Goal: Transaction & Acquisition: Purchase product/service

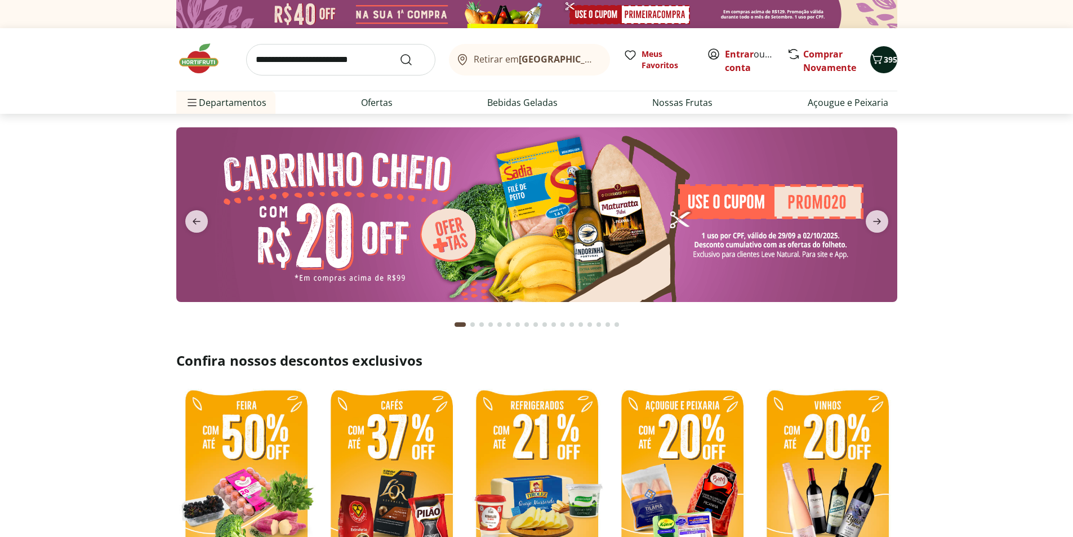
click at [884, 64] on span "395" at bounding box center [891, 59] width 14 height 11
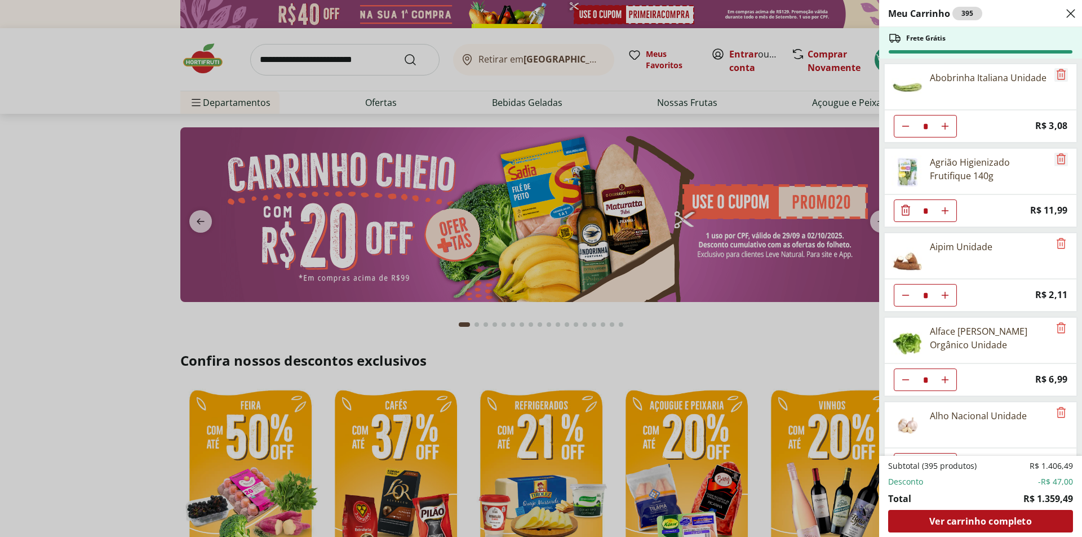
drag, startPoint x: 1056, startPoint y: 75, endPoint x: 1051, endPoint y: 78, distance: 6.1
click at [1054, 77] on icon "Remove" at bounding box center [1061, 75] width 14 height 14
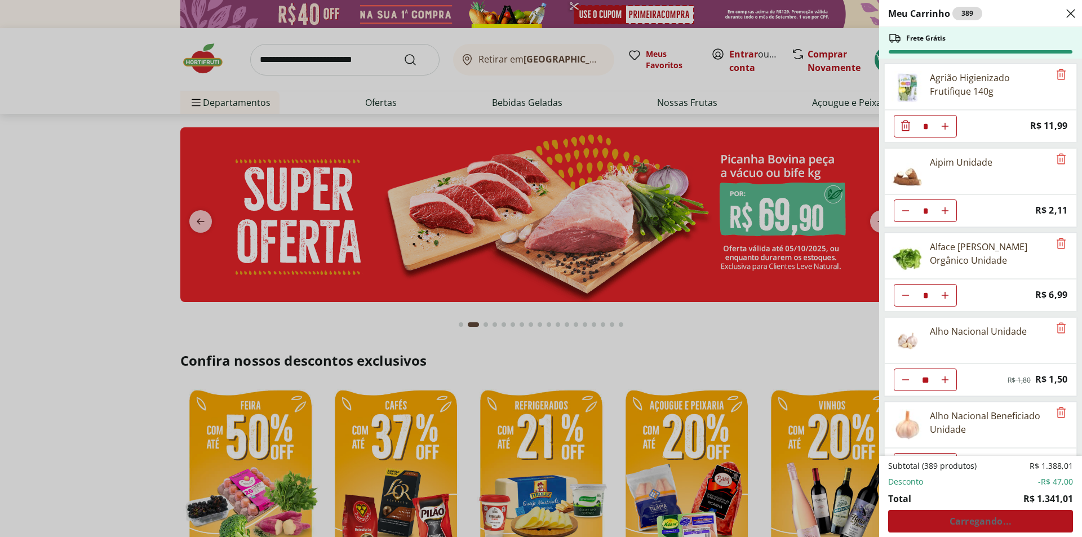
click at [1040, 77] on div "Agrião Higienizado Frutifique 140g" at bounding box center [988, 84] width 119 height 27
click at [1058, 75] on icon "Remove" at bounding box center [1061, 75] width 14 height 14
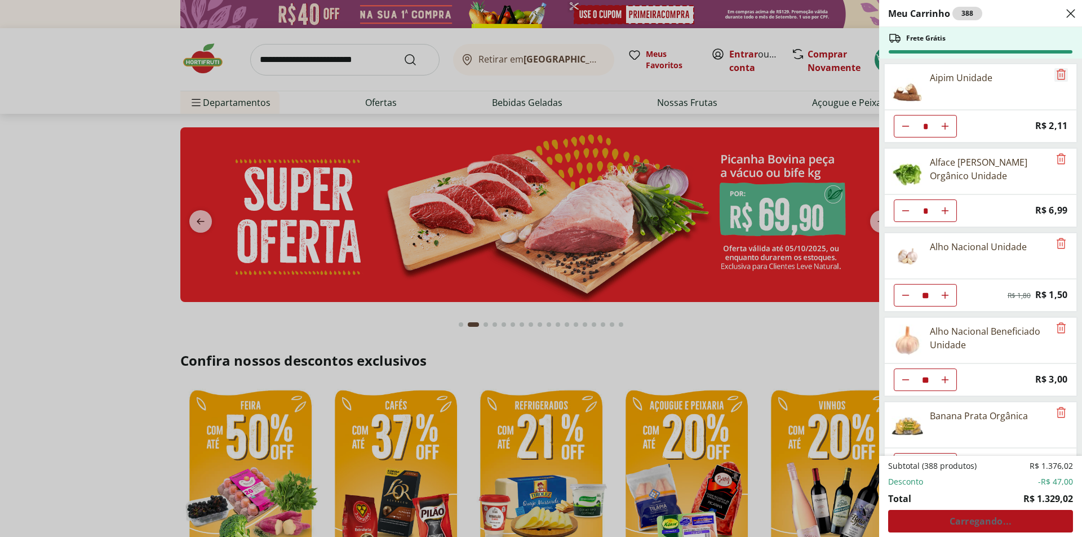
click at [1058, 75] on icon "Remove" at bounding box center [1061, 75] width 14 height 14
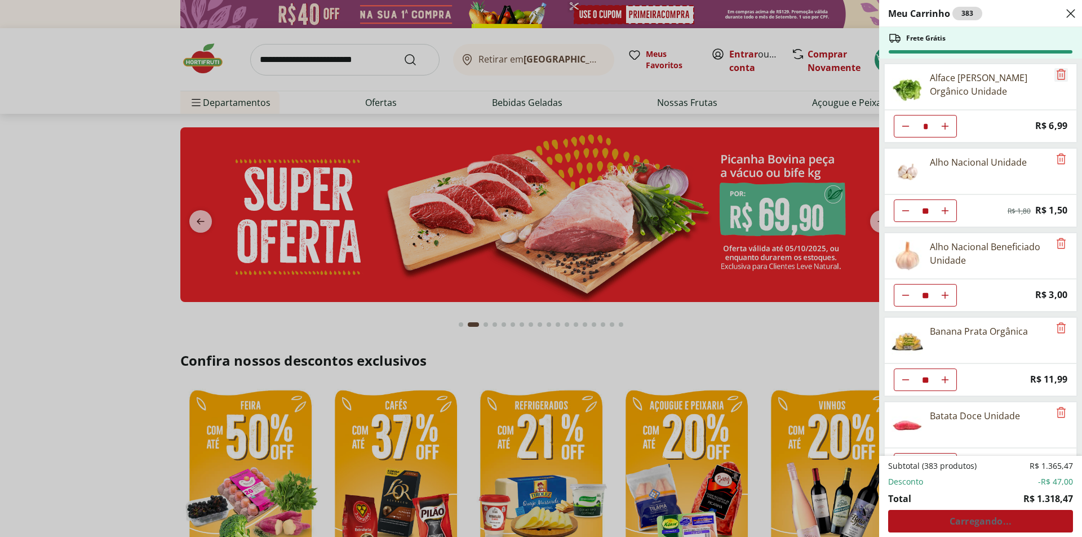
click at [1058, 75] on icon "Remove" at bounding box center [1061, 75] width 14 height 14
click at [1058, 152] on icon "Remove" at bounding box center [1061, 159] width 14 height 14
click at [1058, 75] on icon "Remove" at bounding box center [1061, 75] width 14 height 14
click at [1058, 152] on icon "Remove" at bounding box center [1061, 159] width 14 height 14
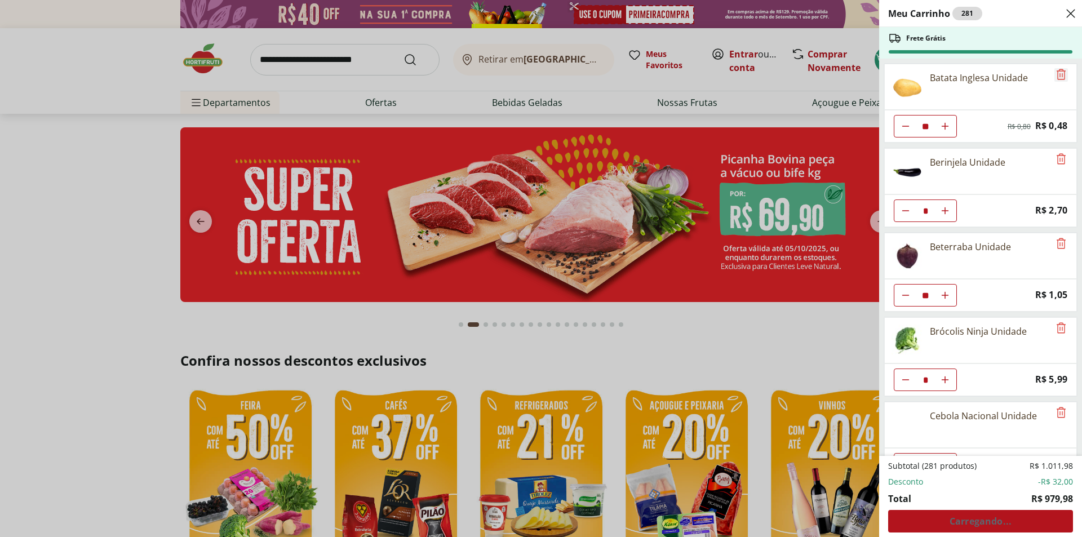
click at [1058, 75] on icon "Remove" at bounding box center [1061, 75] width 14 height 14
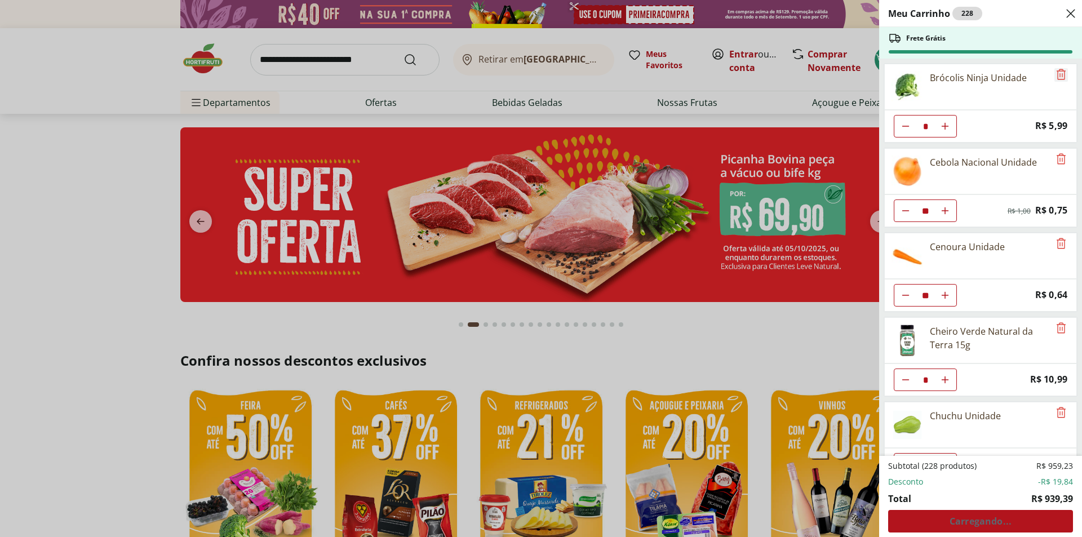
click at [1058, 75] on icon "Remove" at bounding box center [1061, 75] width 14 height 14
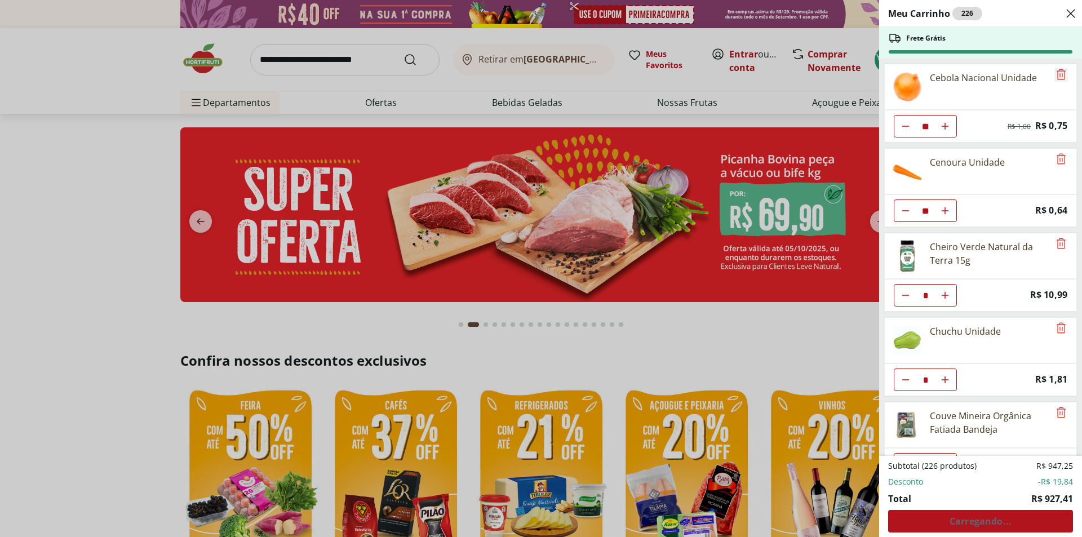
click at [1058, 75] on icon "Remove" at bounding box center [1061, 75] width 14 height 14
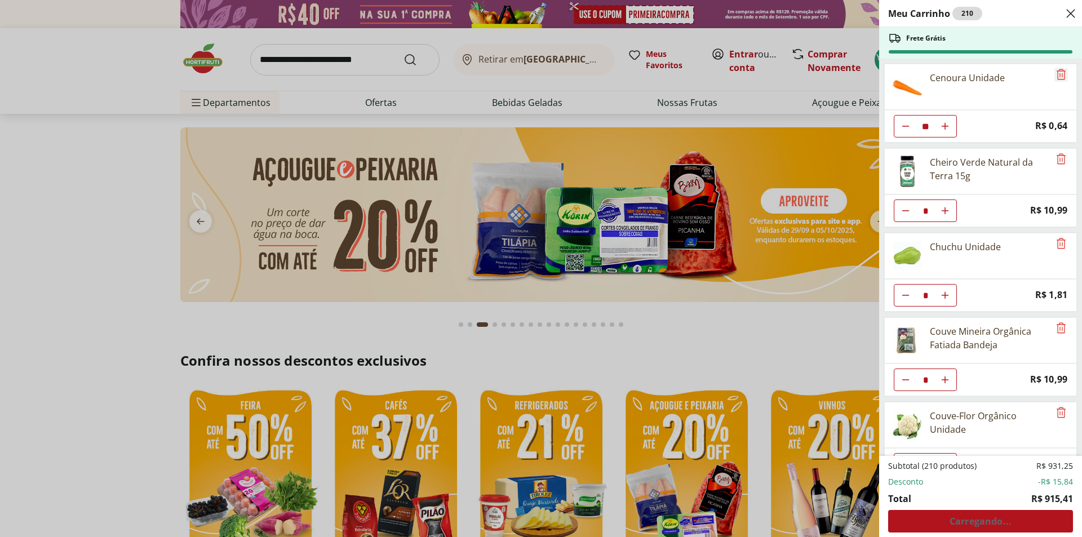
click at [1058, 75] on icon "Remove" at bounding box center [1061, 75] width 14 height 14
click at [1058, 152] on icon "Remove" at bounding box center [1061, 159] width 14 height 14
click at [1058, 75] on icon "Remove" at bounding box center [1061, 75] width 14 height 14
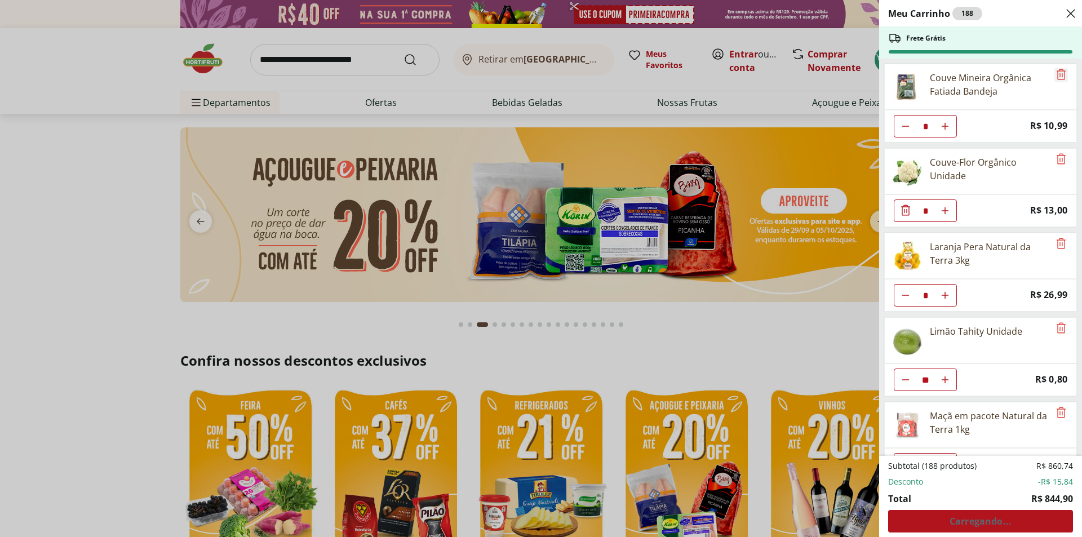
click at [1058, 75] on icon "Remove" at bounding box center [1061, 75] width 14 height 14
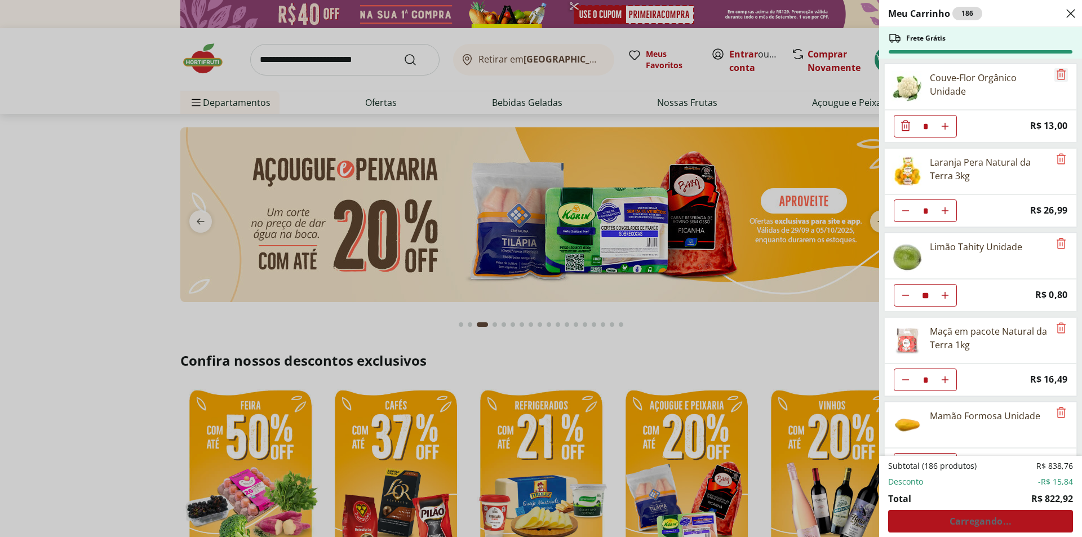
click at [1058, 75] on icon "Remove" at bounding box center [1061, 75] width 14 height 14
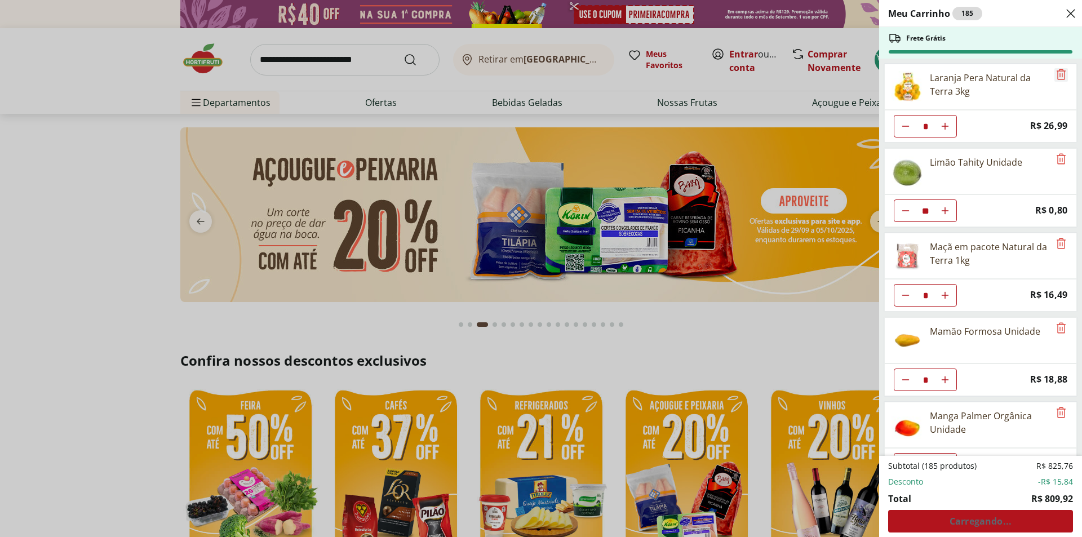
click at [1058, 75] on icon "Remove" at bounding box center [1061, 75] width 14 height 14
click at [1058, 152] on icon "Remove" at bounding box center [1061, 159] width 14 height 14
click at [1058, 75] on icon "Remove" at bounding box center [1061, 75] width 14 height 14
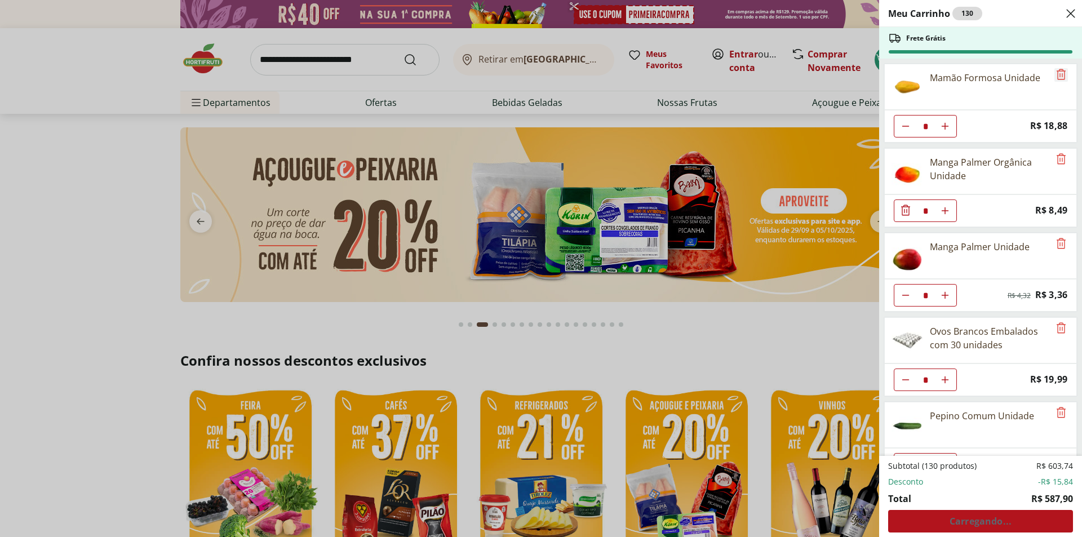
click at [1058, 75] on icon "Remove" at bounding box center [1061, 75] width 14 height 14
click at [1058, 152] on icon "Remove" at bounding box center [1061, 159] width 14 height 14
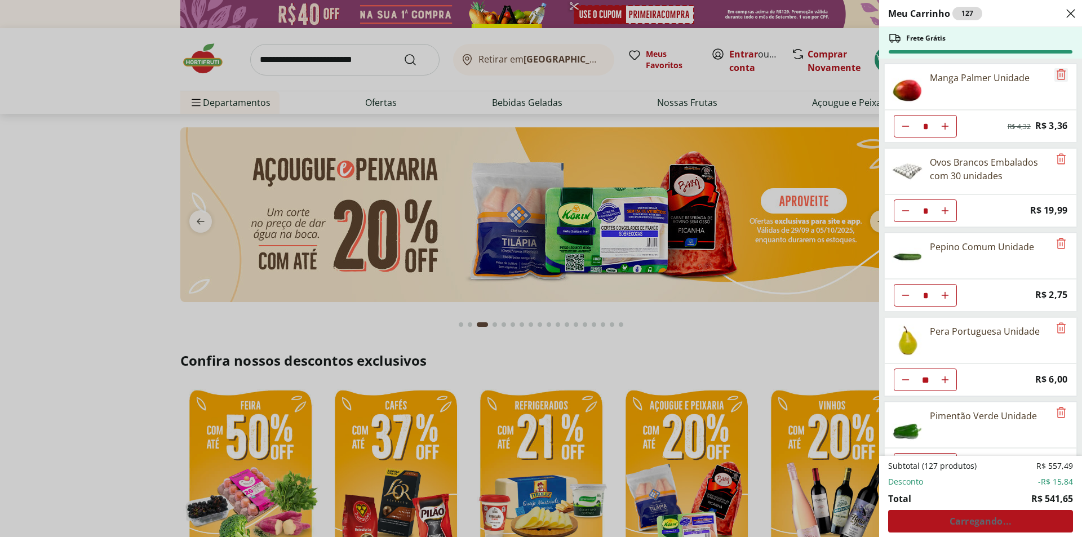
click at [1058, 75] on icon "Remove" at bounding box center [1061, 75] width 14 height 14
click at [1058, 152] on icon "Remove" at bounding box center [1061, 159] width 14 height 14
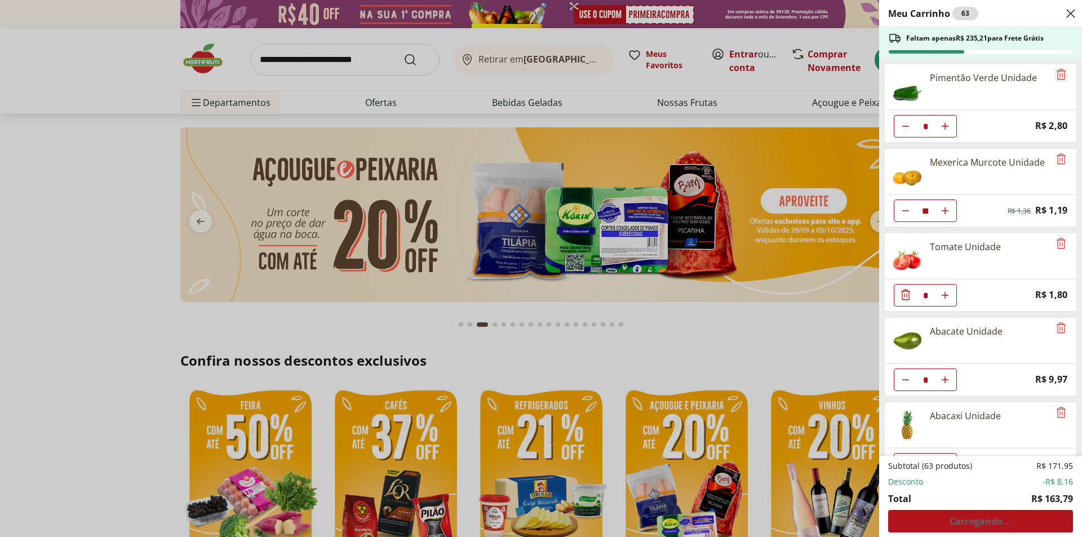
click at [1058, 75] on icon "Remove" at bounding box center [1061, 75] width 14 height 14
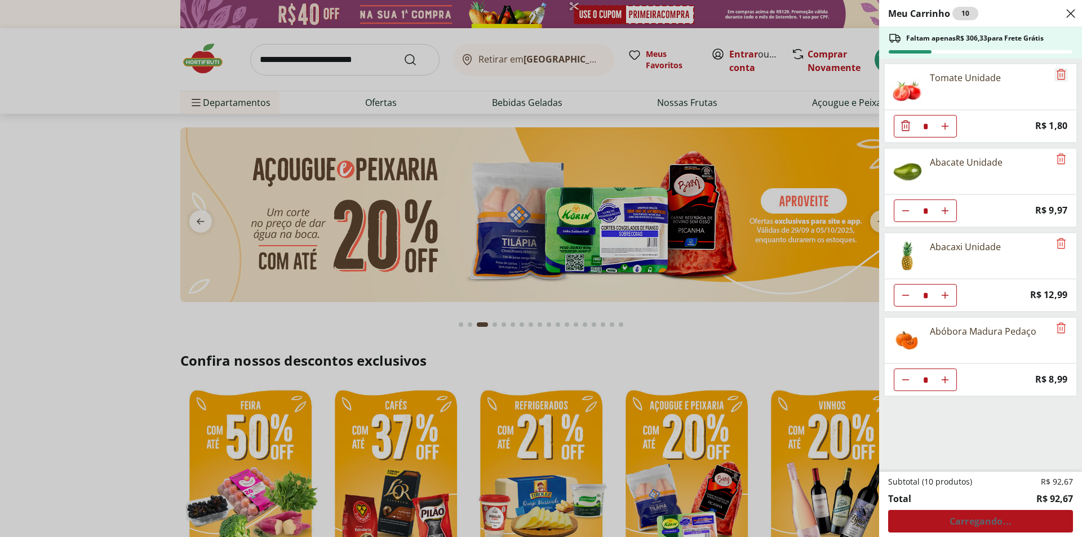
click at [1058, 75] on icon "Remove" at bounding box center [1061, 75] width 14 height 14
click at [1058, 152] on icon "Remove" at bounding box center [1061, 159] width 14 height 14
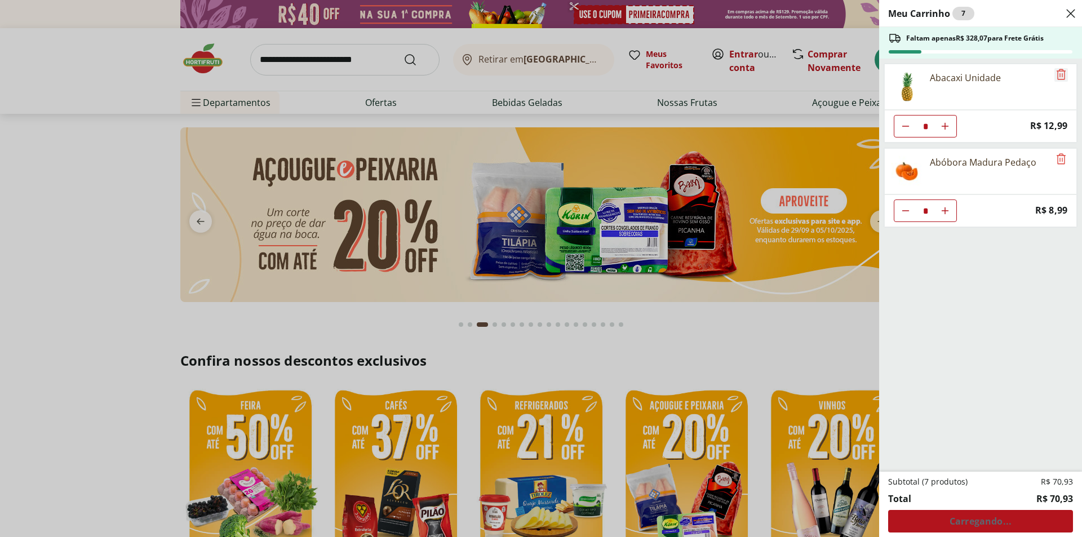
click at [1058, 75] on icon "Remove" at bounding box center [1061, 75] width 14 height 14
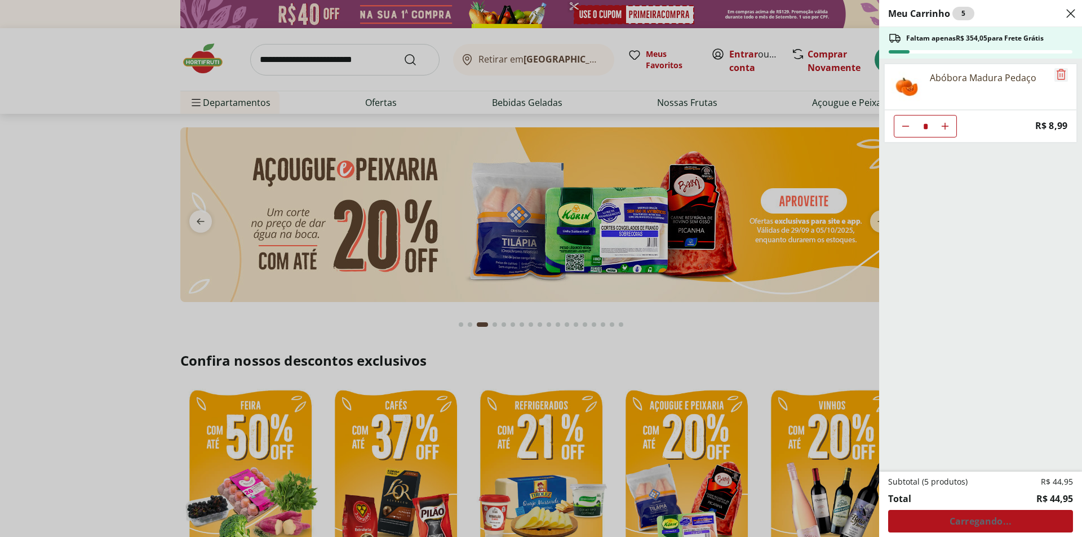
click at [1058, 75] on icon "Remove" at bounding box center [1061, 75] width 14 height 14
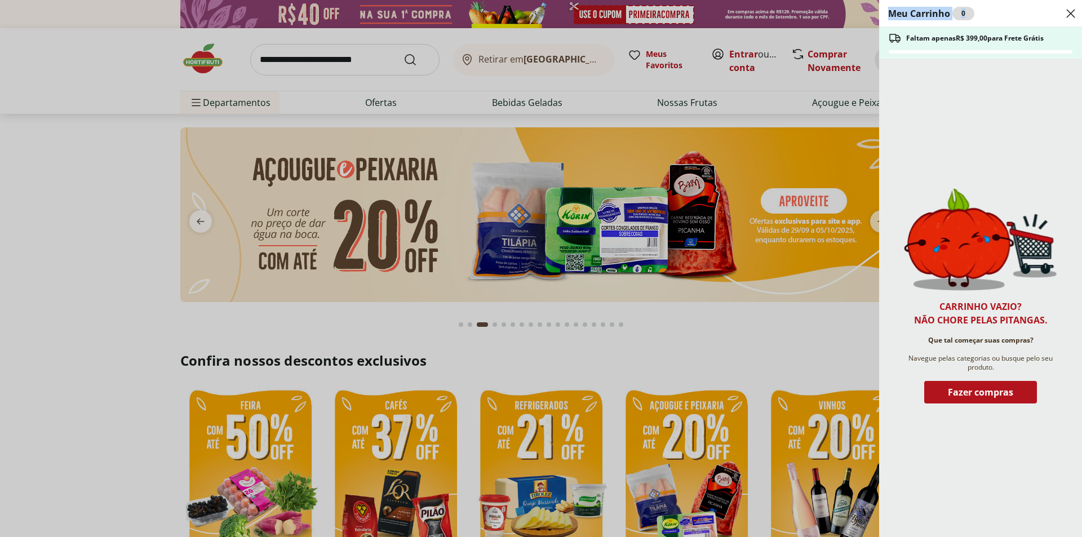
click at [1058, 75] on div "Carrinho vazio? Não chore pelas pitangas. Que tal começar suas compras? Navegue…" at bounding box center [980, 298] width 203 height 478
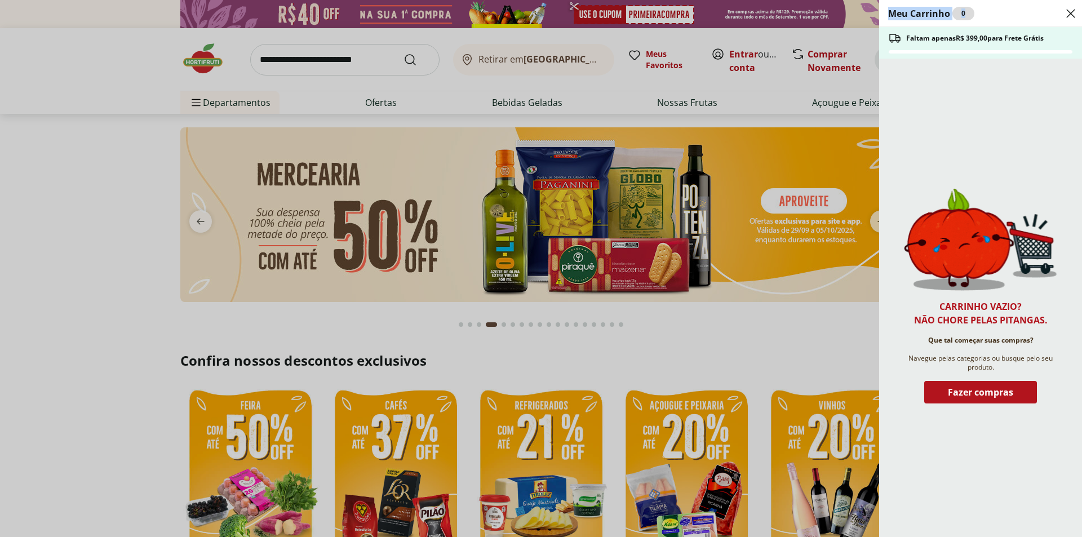
click at [1068, 14] on icon "Close" at bounding box center [1071, 14] width 14 height 14
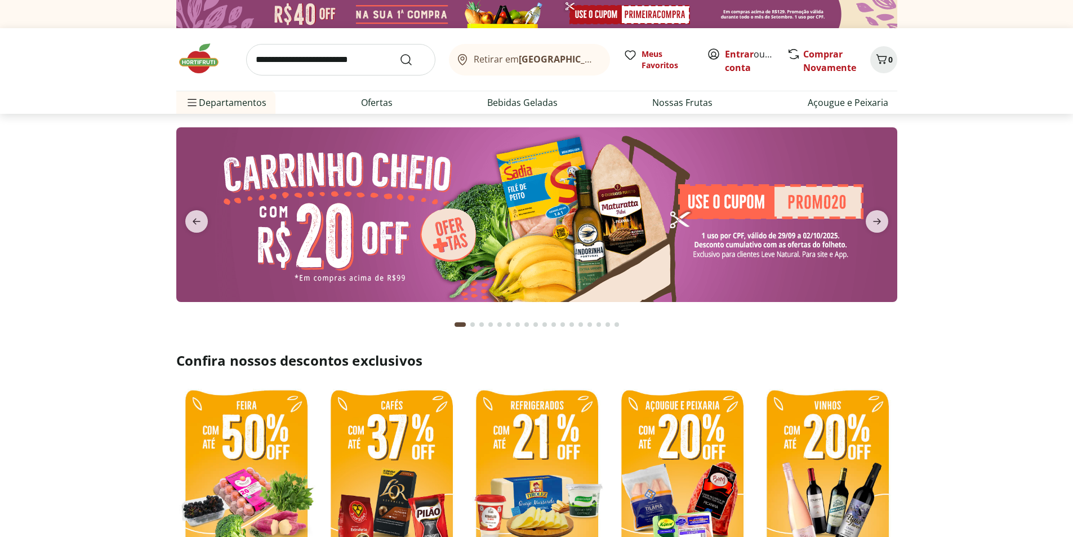
click at [288, 61] on input "search" at bounding box center [340, 60] width 189 height 32
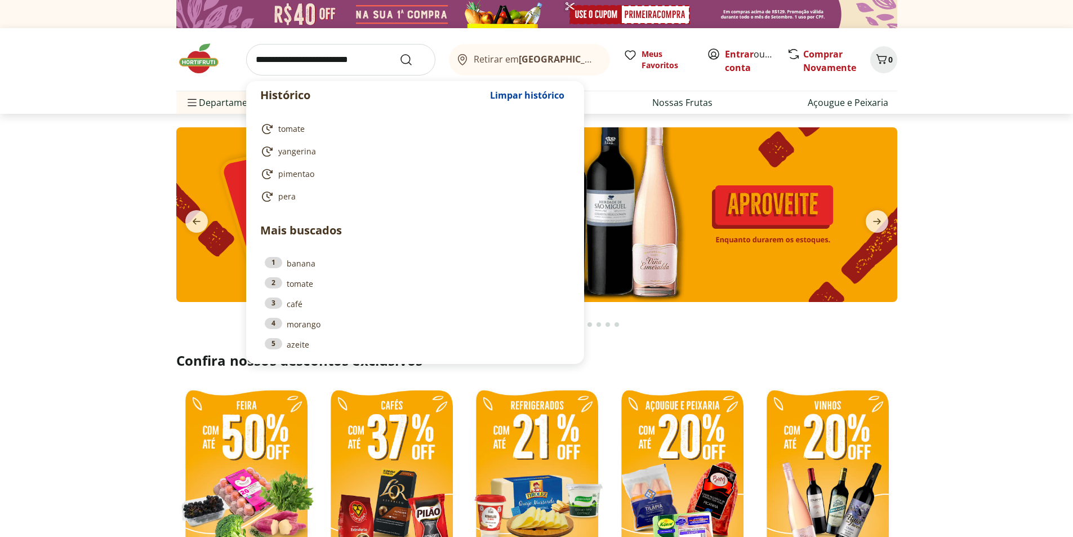
click at [330, 67] on input "search" at bounding box center [340, 60] width 189 height 32
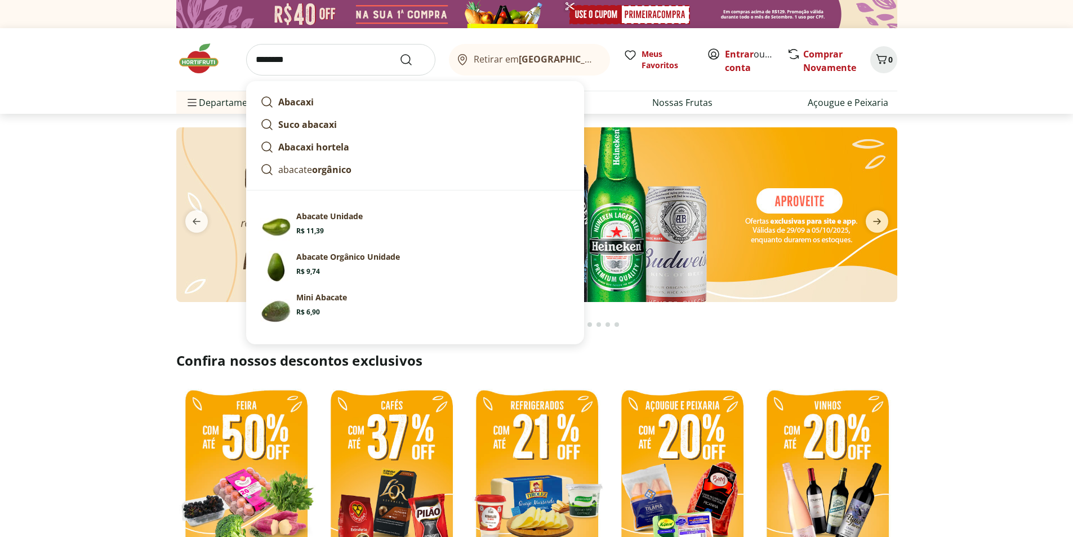
type input "*******"
click at [399, 53] on button "Submit Search" at bounding box center [412, 60] width 27 height 14
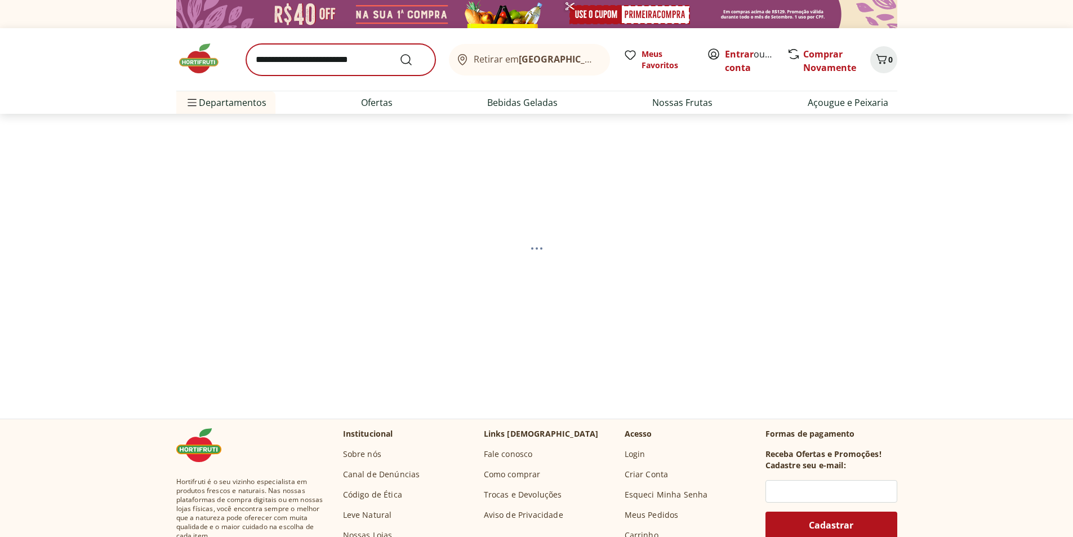
select select "**********"
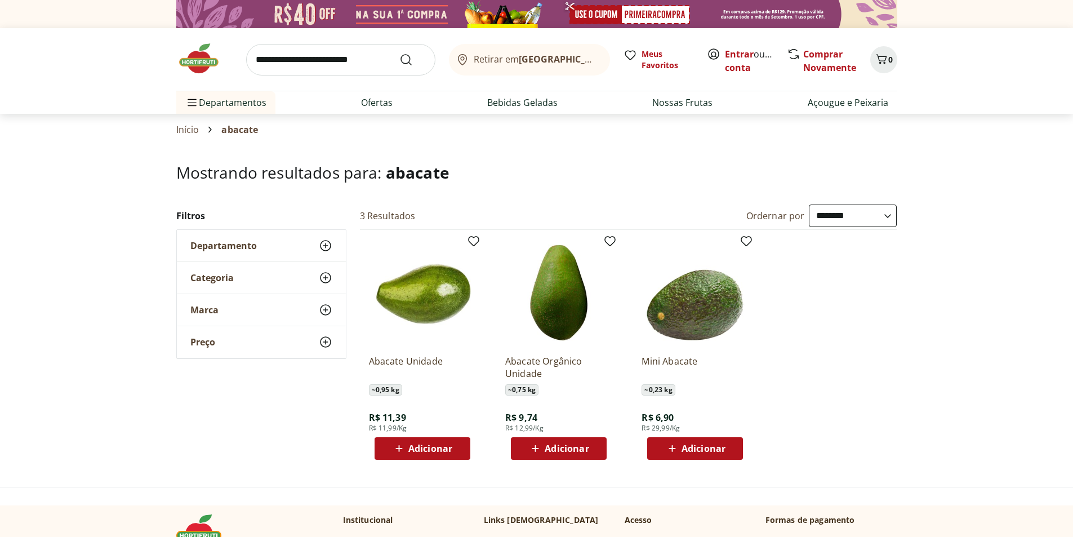
click at [434, 451] on span "Adicionar" at bounding box center [430, 448] width 44 height 9
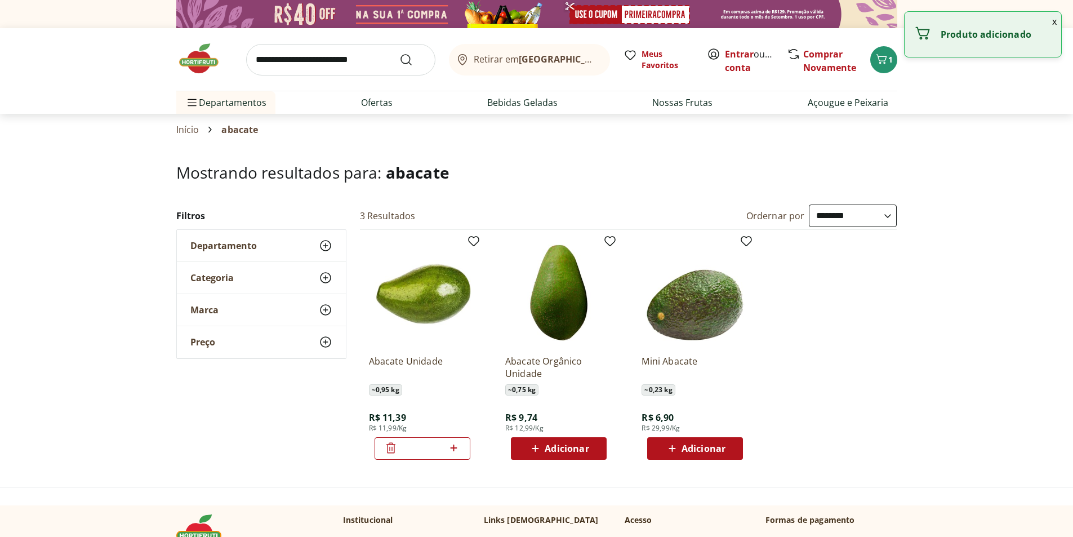
click at [459, 451] on icon at bounding box center [454, 448] width 14 height 14
type input "*"
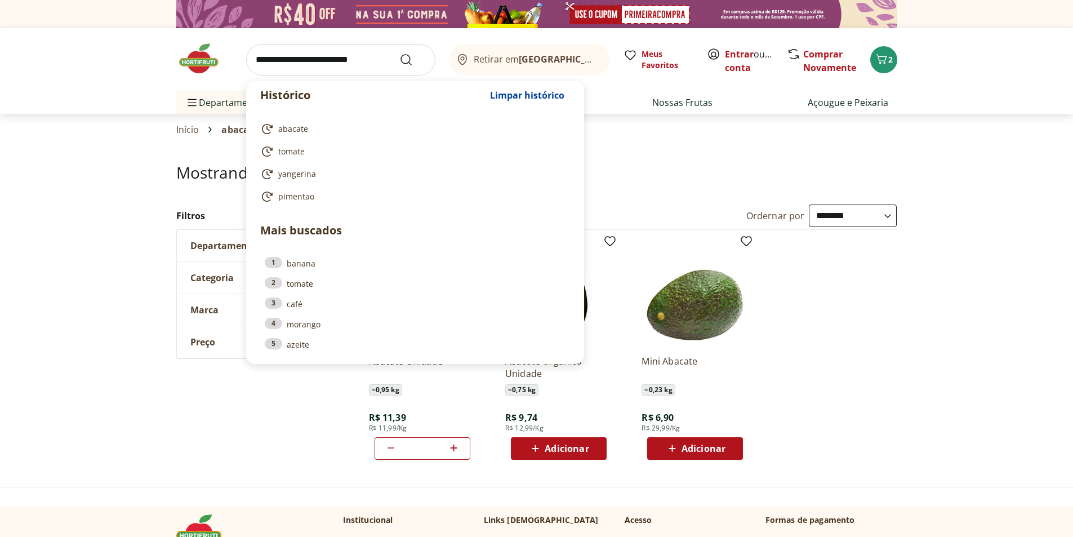
click at [294, 68] on input "search" at bounding box center [340, 60] width 189 height 32
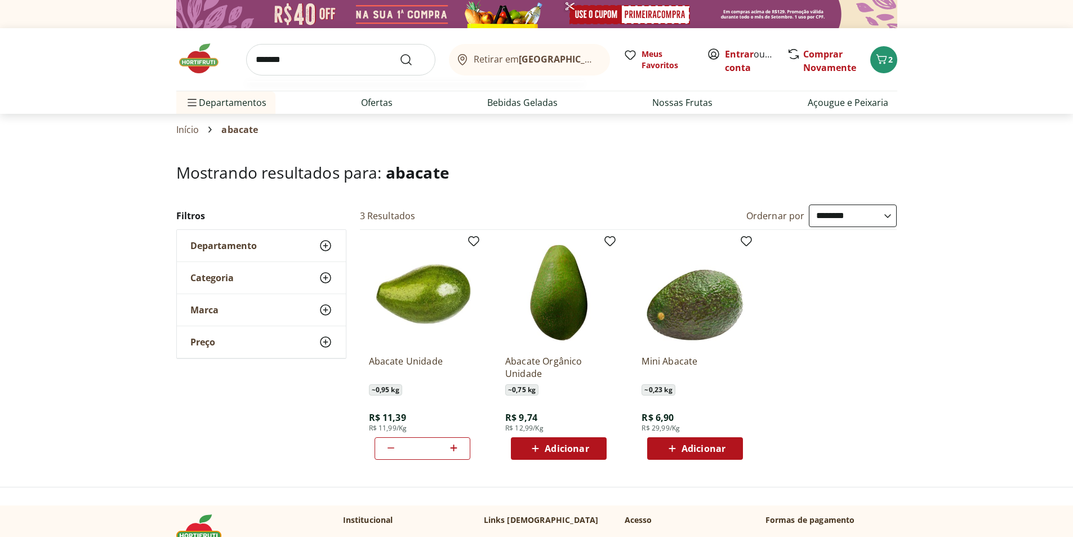
type input "*******"
click at [399, 53] on button "Submit Search" at bounding box center [412, 60] width 27 height 14
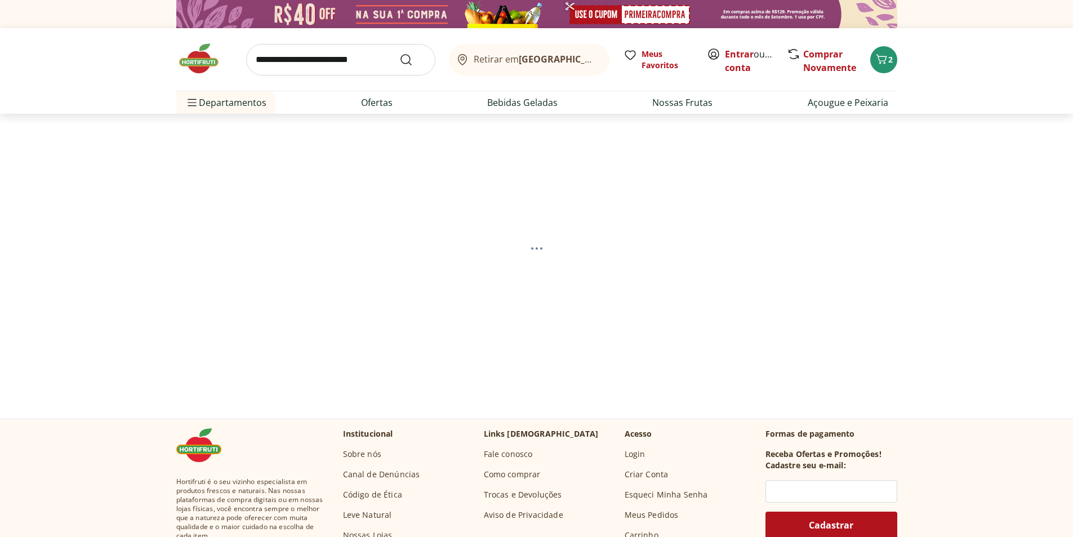
select select "**********"
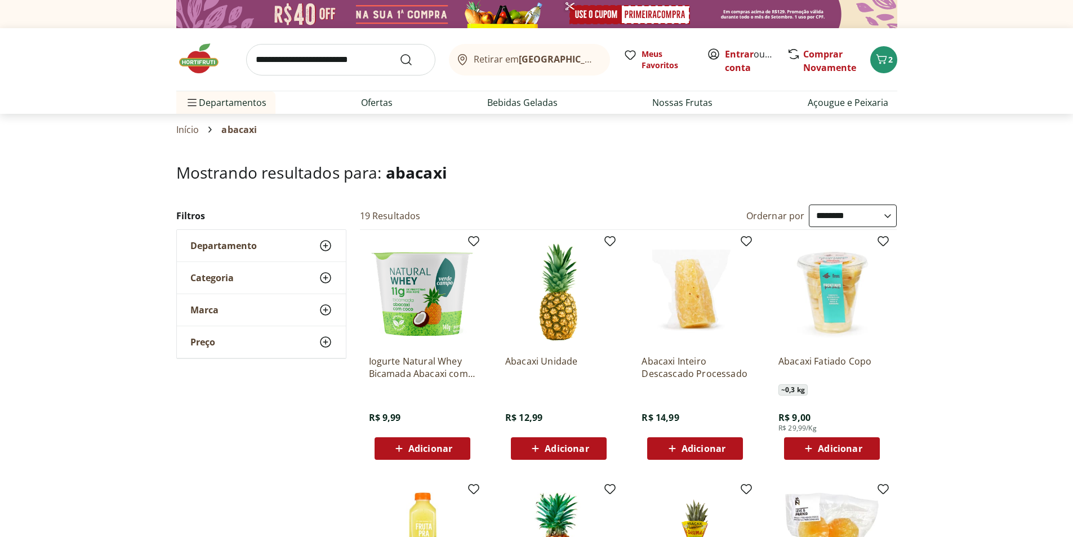
click at [549, 444] on span "Adicionar" at bounding box center [567, 448] width 44 height 9
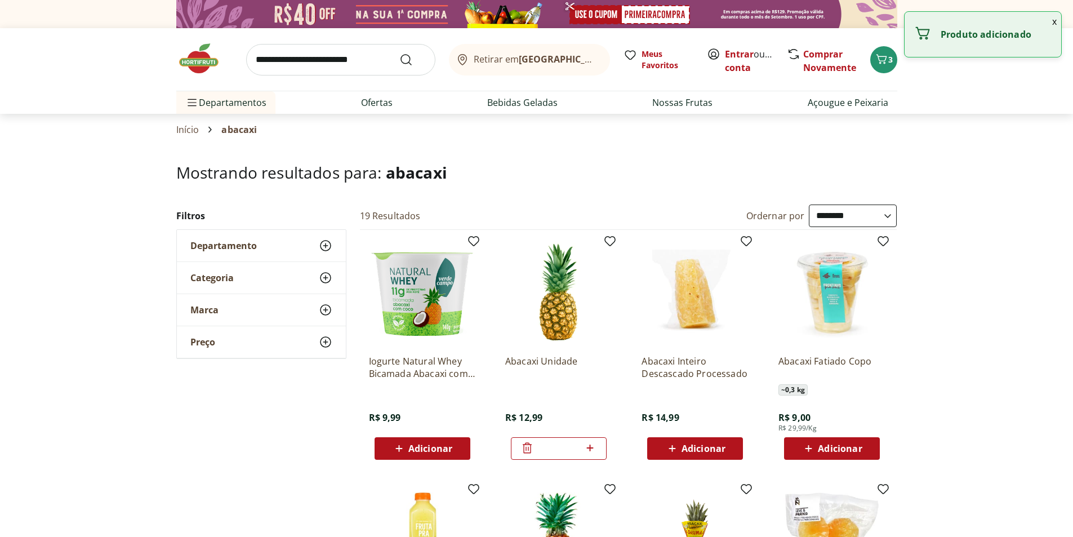
click at [591, 450] on icon at bounding box center [590, 448] width 14 height 14
type input "*"
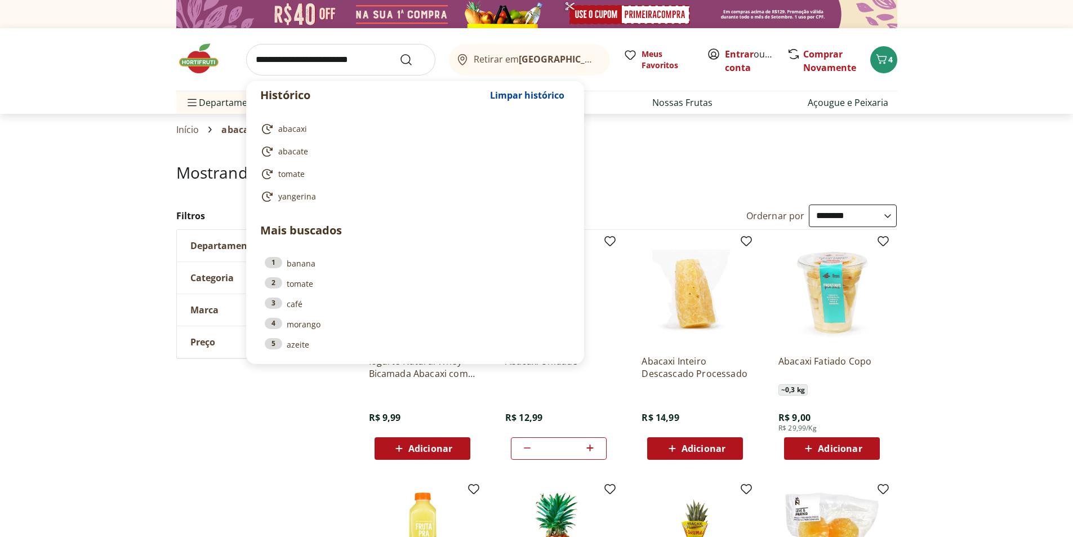
click at [328, 60] on input "search" at bounding box center [340, 60] width 189 height 32
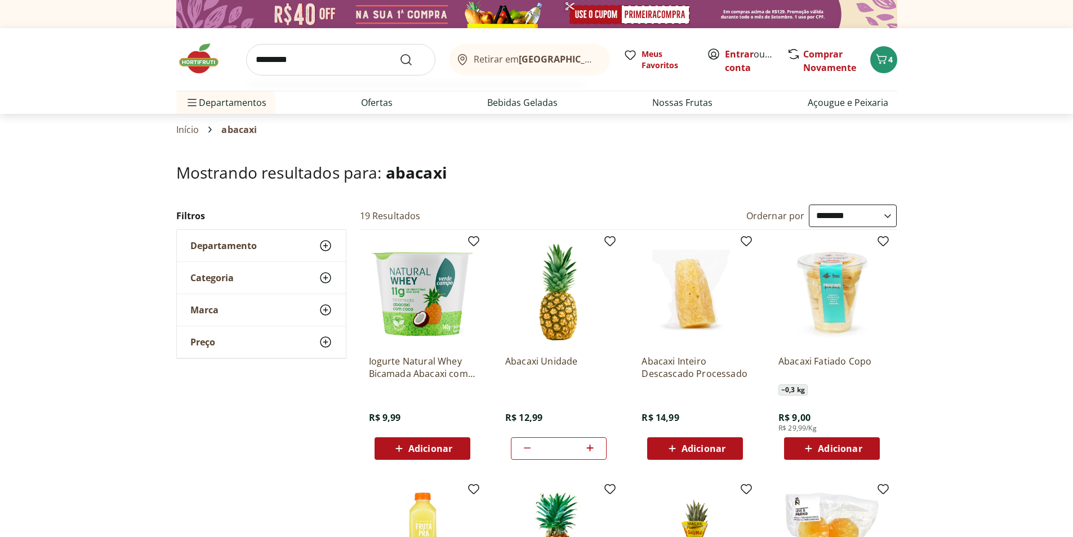
type input "*********"
click at [399, 53] on button "Submit Search" at bounding box center [412, 60] width 27 height 14
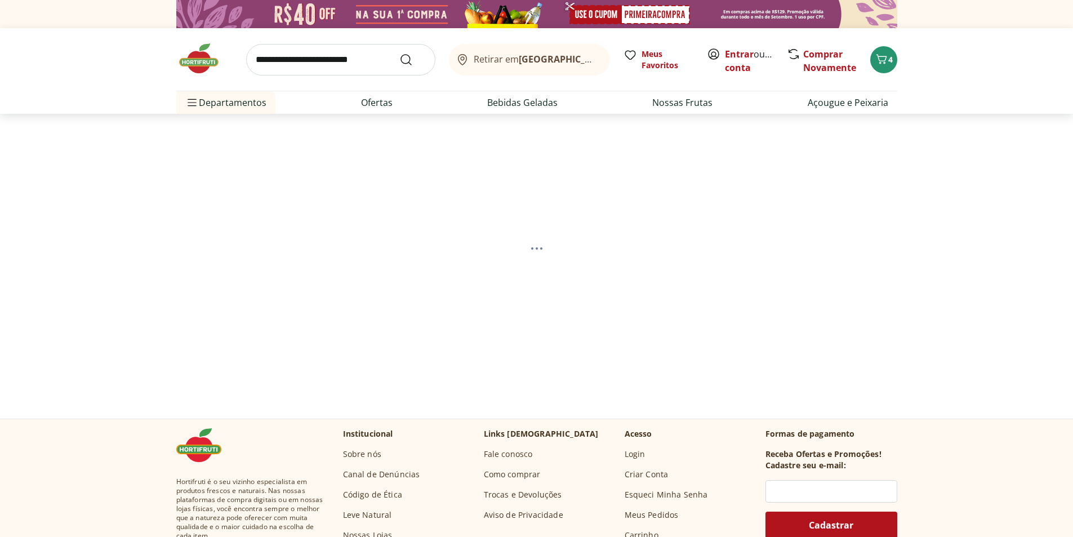
select select "**********"
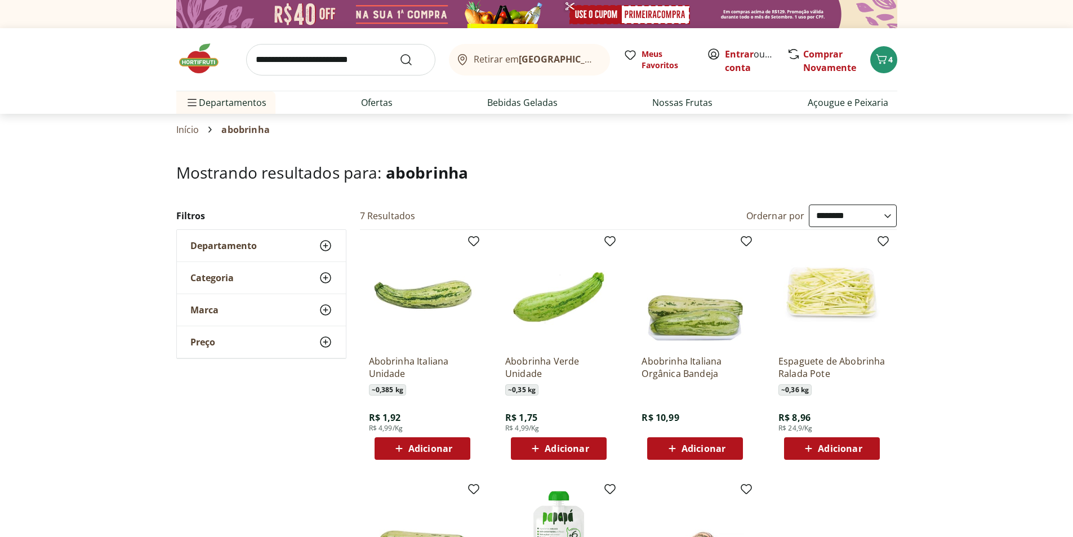
click at [425, 450] on span "Adicionar" at bounding box center [430, 448] width 44 height 9
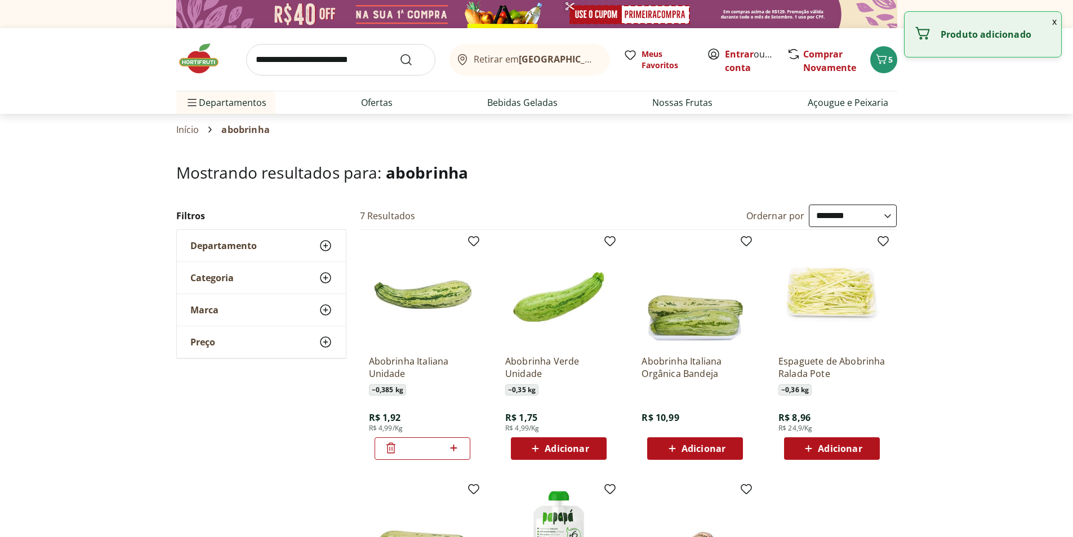
click at [457, 451] on icon at bounding box center [454, 448] width 14 height 14
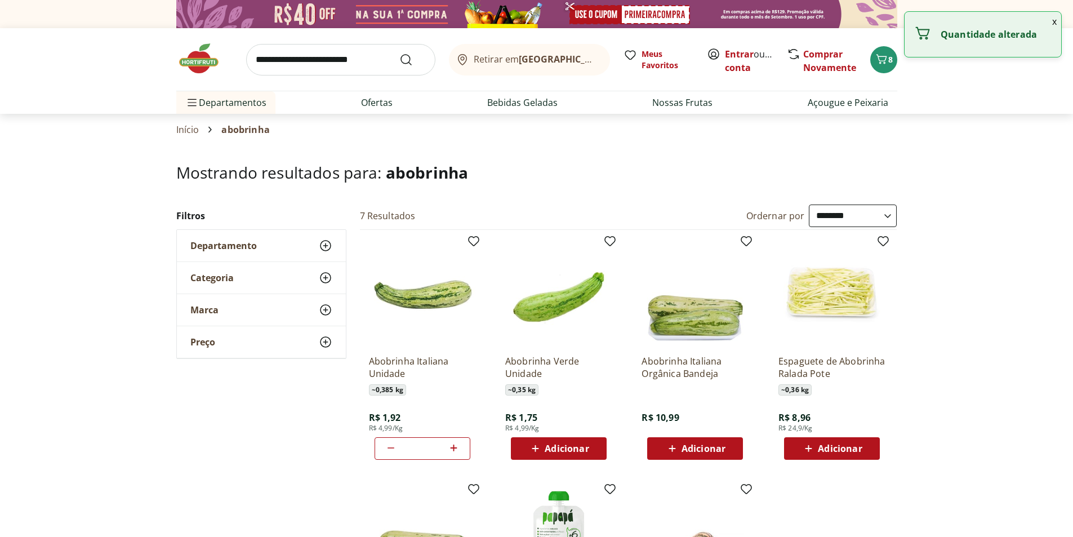
type input "*"
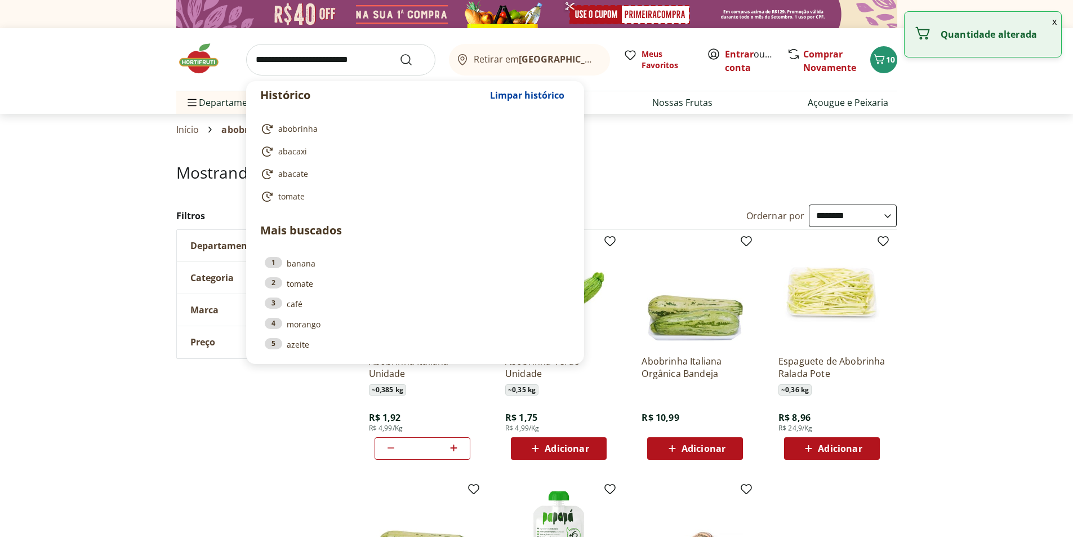
click at [312, 61] on input "search" at bounding box center [340, 60] width 189 height 32
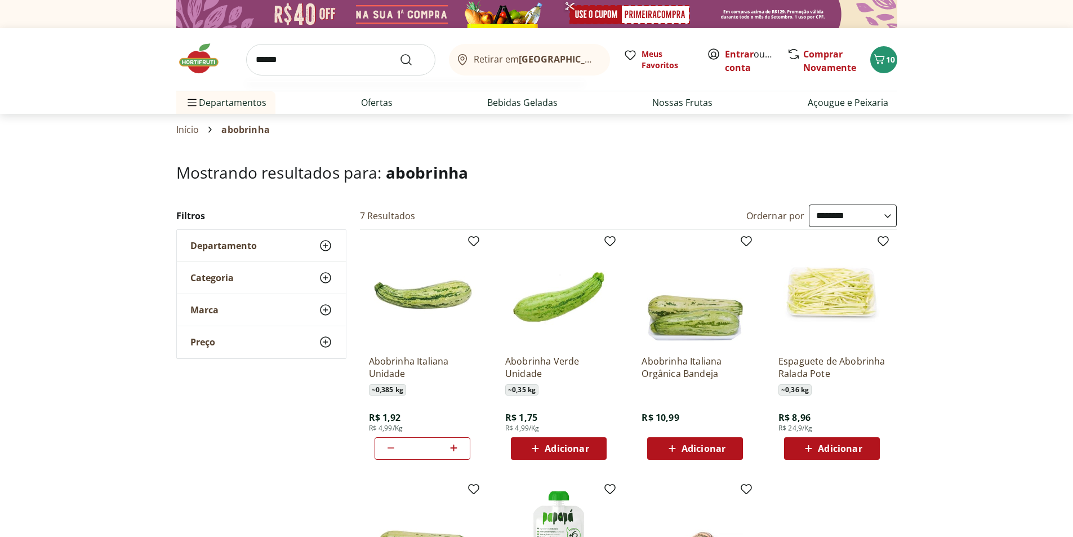
type input "******"
click at [399, 53] on button "Submit Search" at bounding box center [412, 60] width 27 height 14
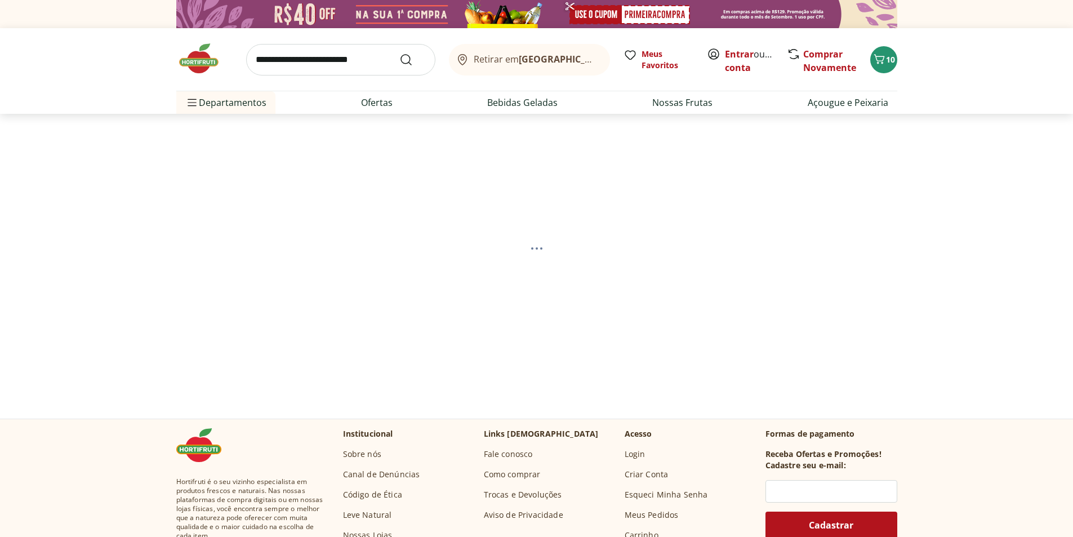
select select "**********"
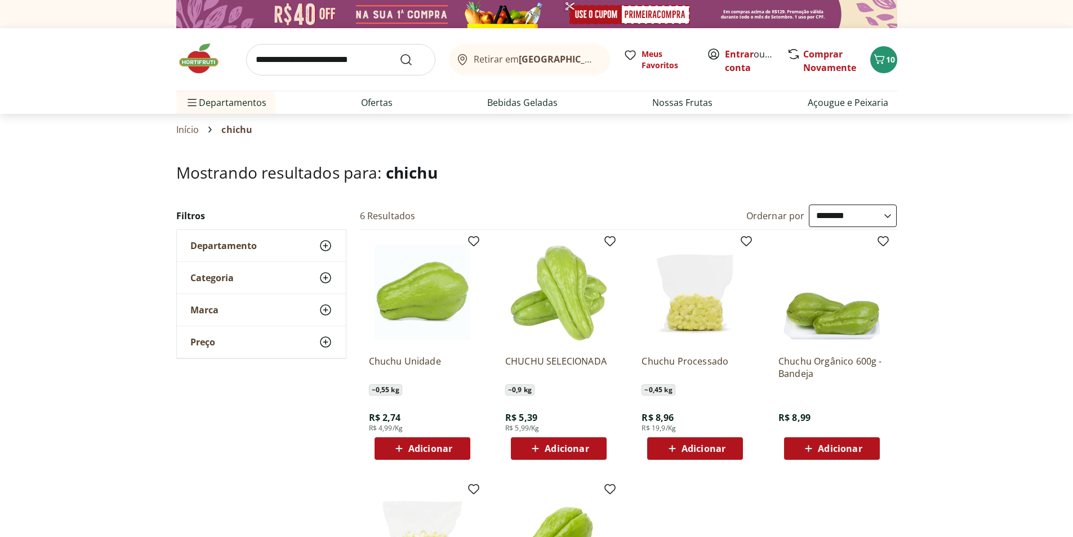
click at [435, 447] on span "Adicionar" at bounding box center [430, 448] width 44 height 9
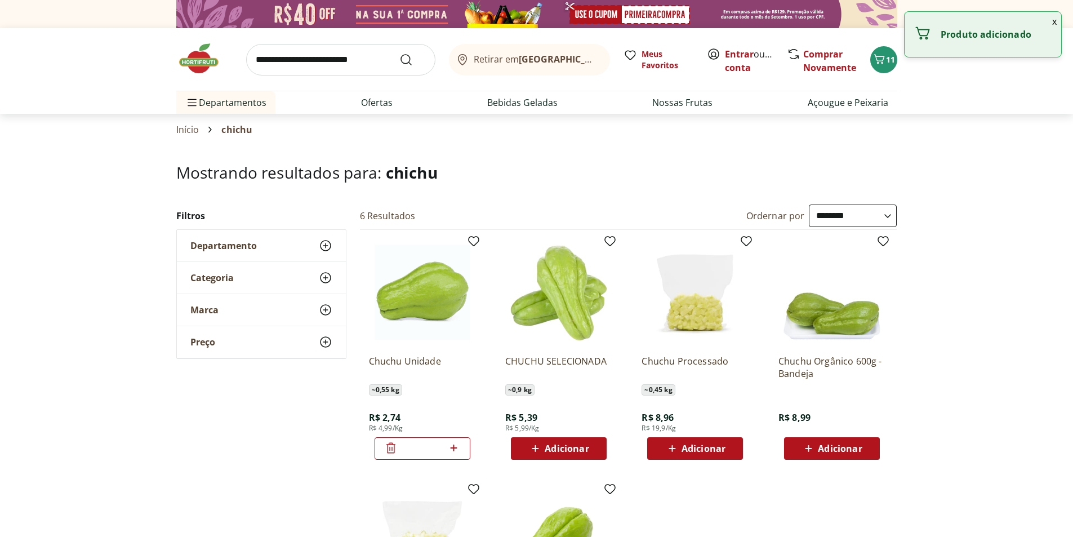
click at [446, 450] on input "*" at bounding box center [423, 448] width 50 height 12
click at [452, 451] on icon at bounding box center [454, 448] width 14 height 14
type input "*"
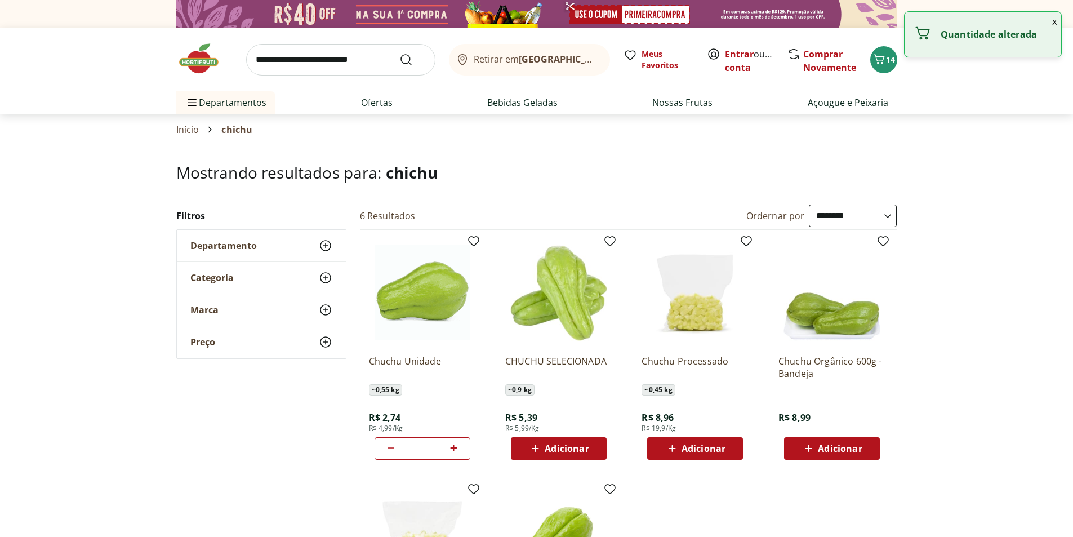
click at [357, 54] on input "search" at bounding box center [340, 60] width 189 height 32
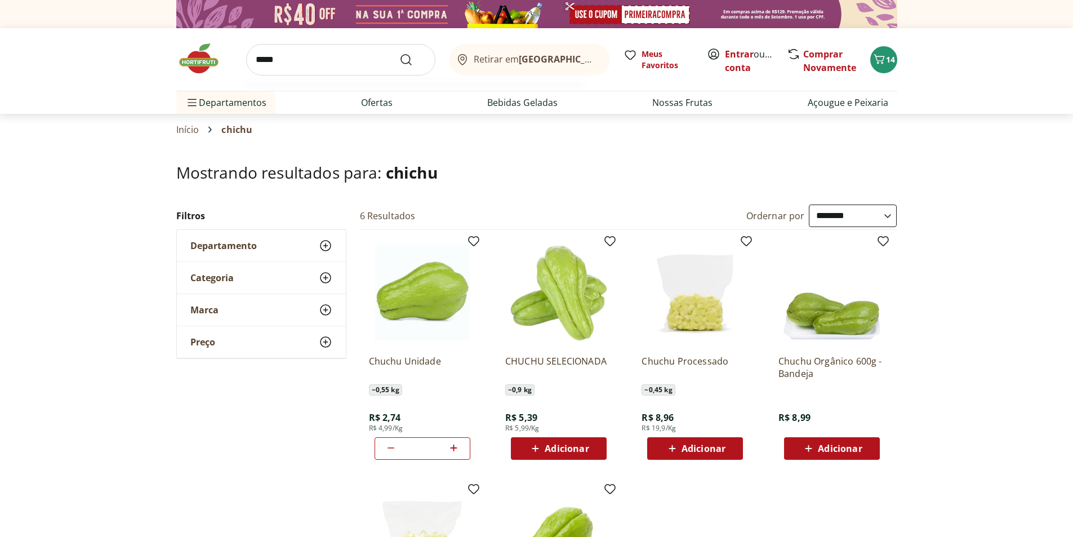
type input "*****"
click at [399, 53] on button "Submit Search" at bounding box center [412, 60] width 27 height 14
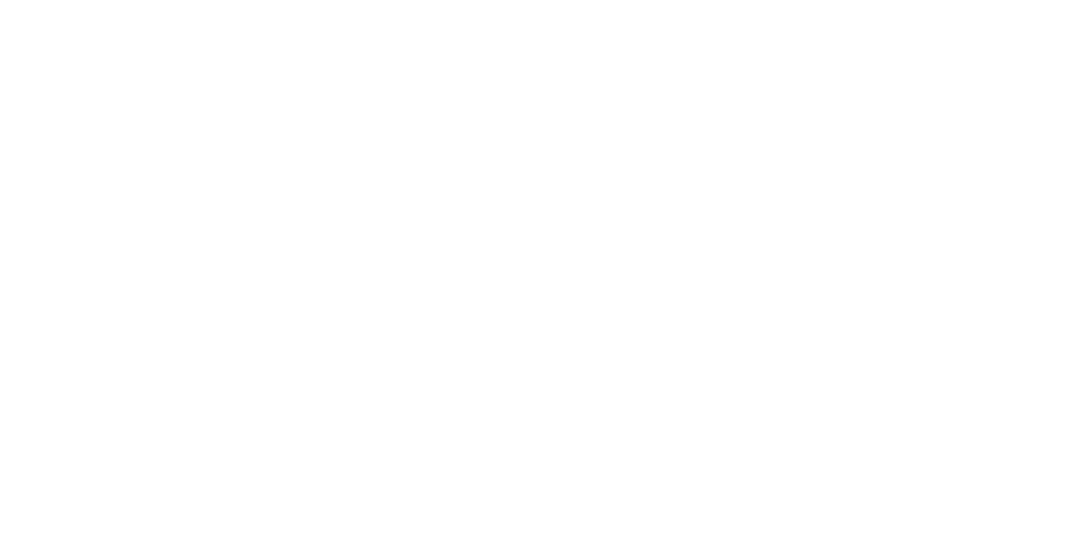
select select "**********"
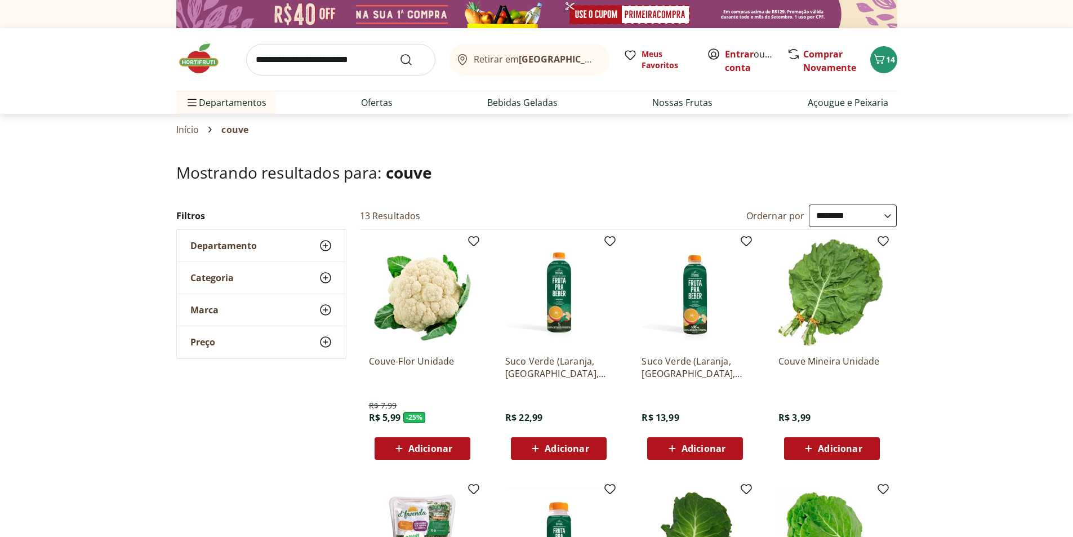
click at [416, 448] on span "Adicionar" at bounding box center [430, 448] width 44 height 9
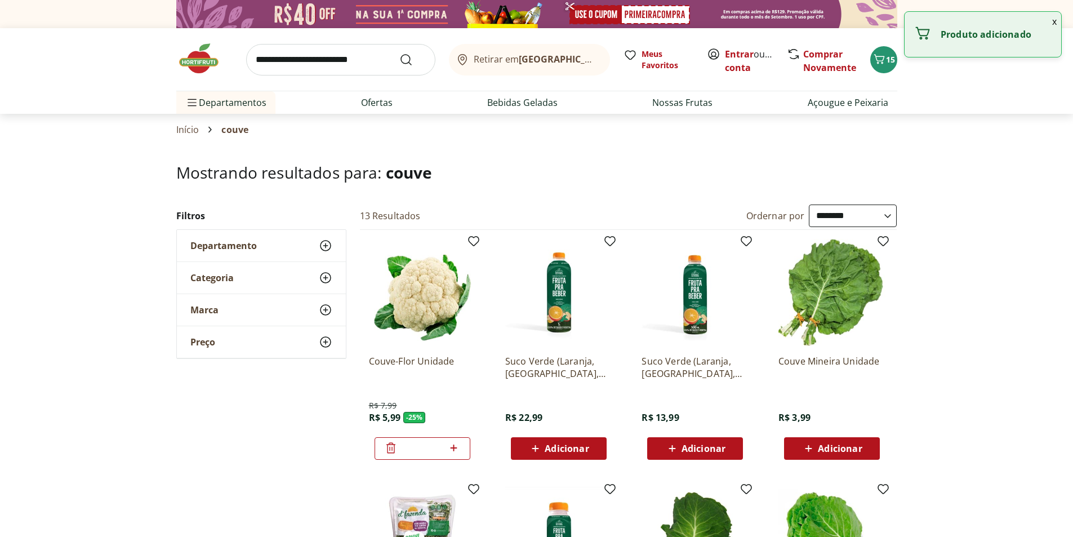
click at [452, 446] on icon at bounding box center [454, 448] width 14 height 14
type input "*"
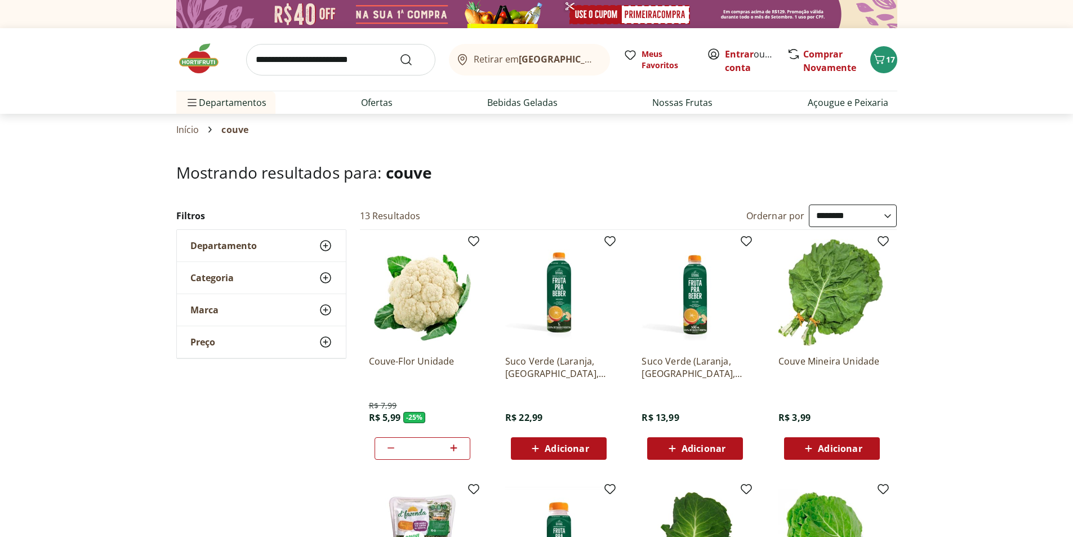
click at [367, 54] on input "search" at bounding box center [340, 60] width 189 height 32
type input "**********"
click at [399, 53] on button "Submit Search" at bounding box center [412, 60] width 27 height 14
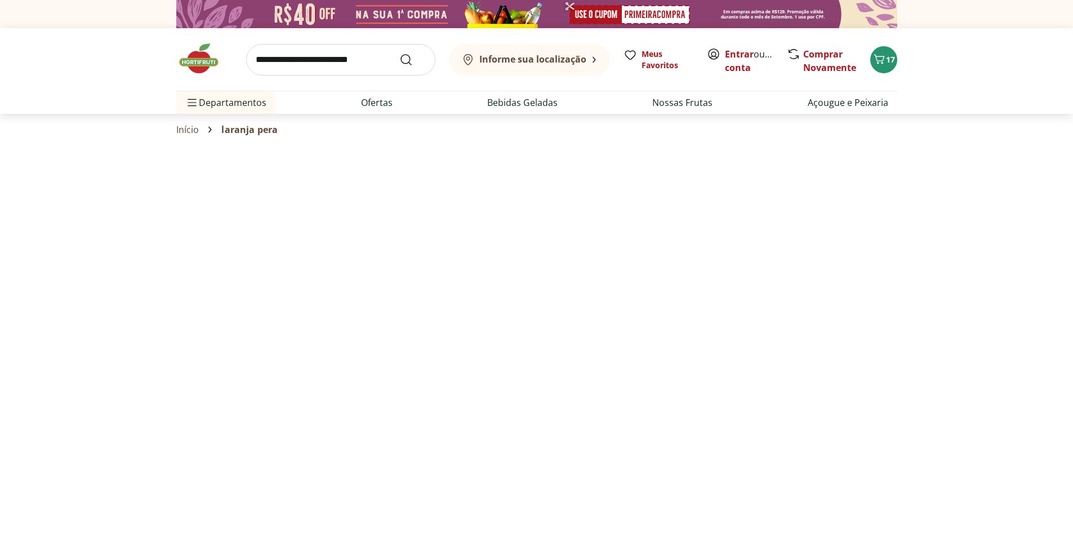
select select "**********"
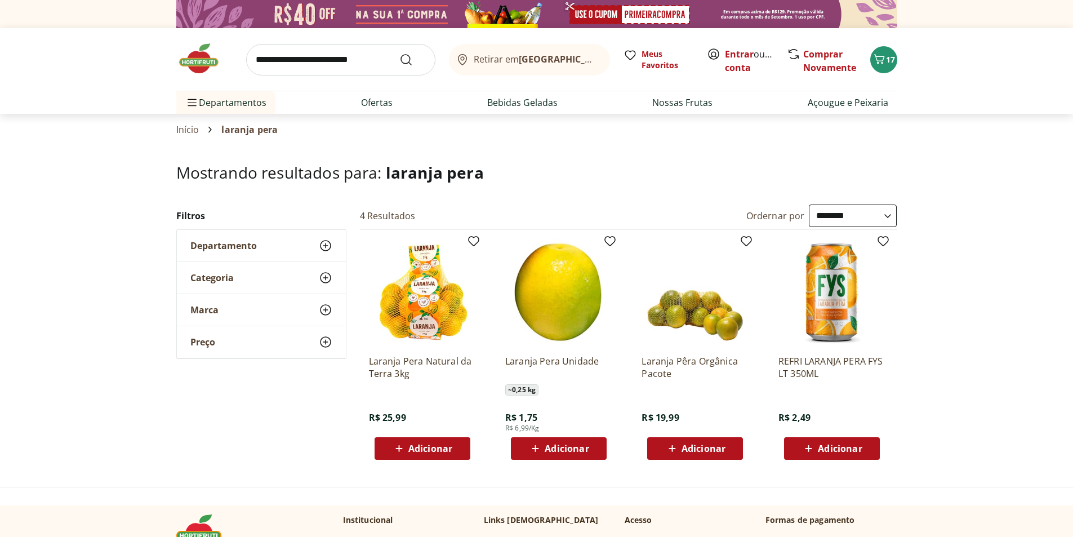
click at [468, 438] on button "Adicionar" at bounding box center [423, 448] width 96 height 23
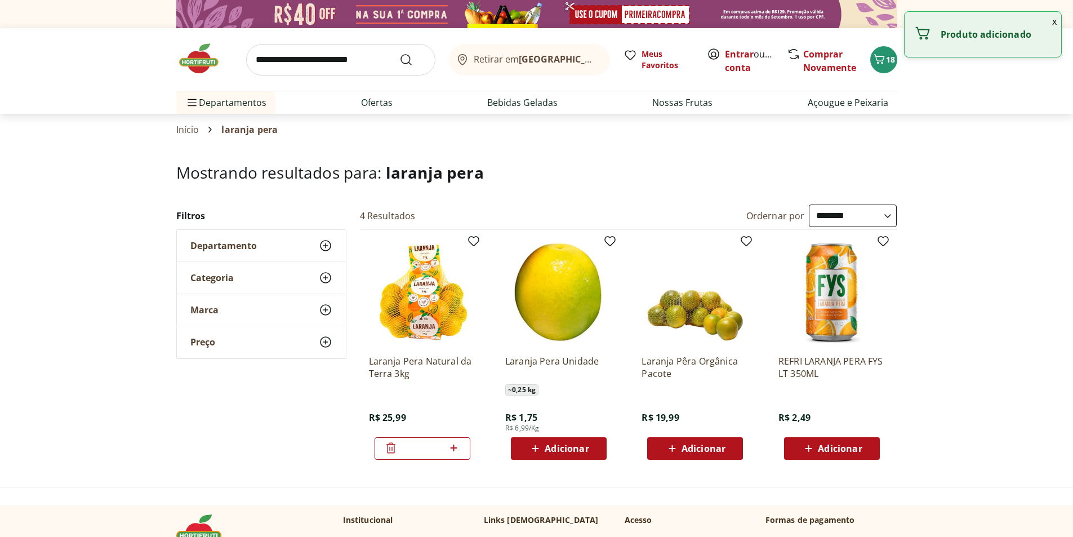
click at [449, 447] on icon at bounding box center [454, 448] width 14 height 14
type input "*"
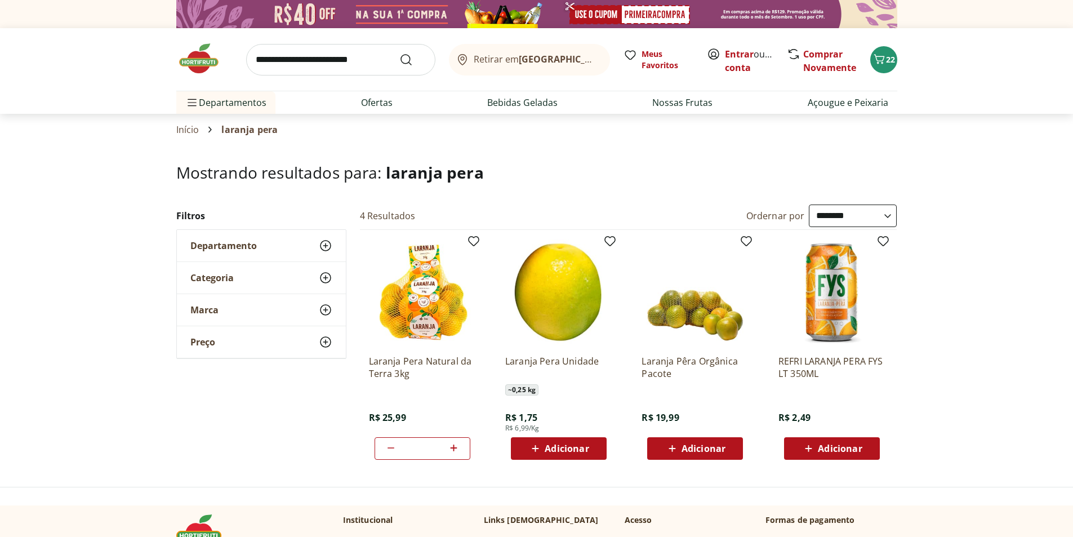
click at [363, 61] on input "search" at bounding box center [340, 60] width 189 height 32
type input "*****"
click at [399, 53] on button "Submit Search" at bounding box center [412, 60] width 27 height 14
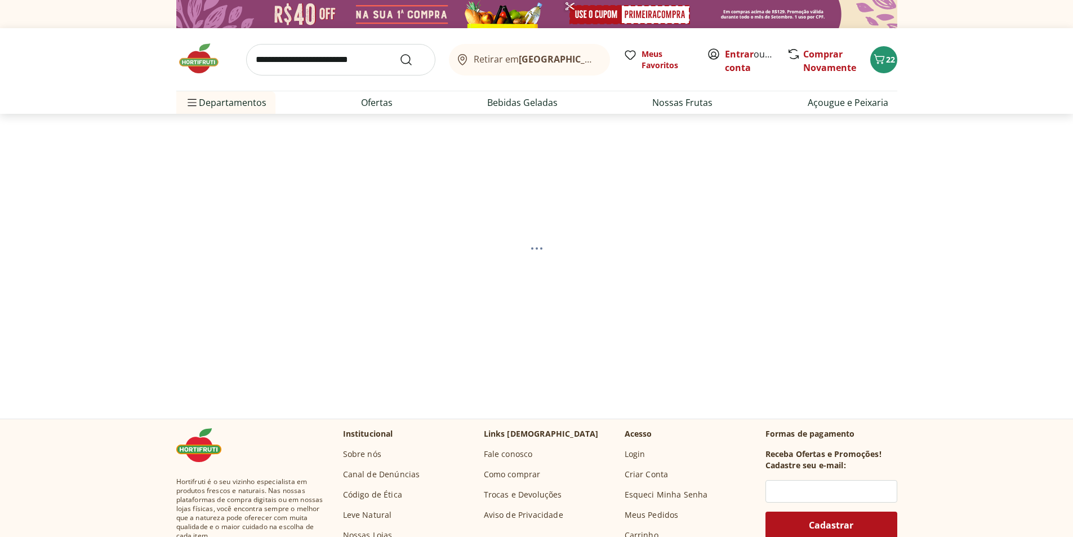
select select "**********"
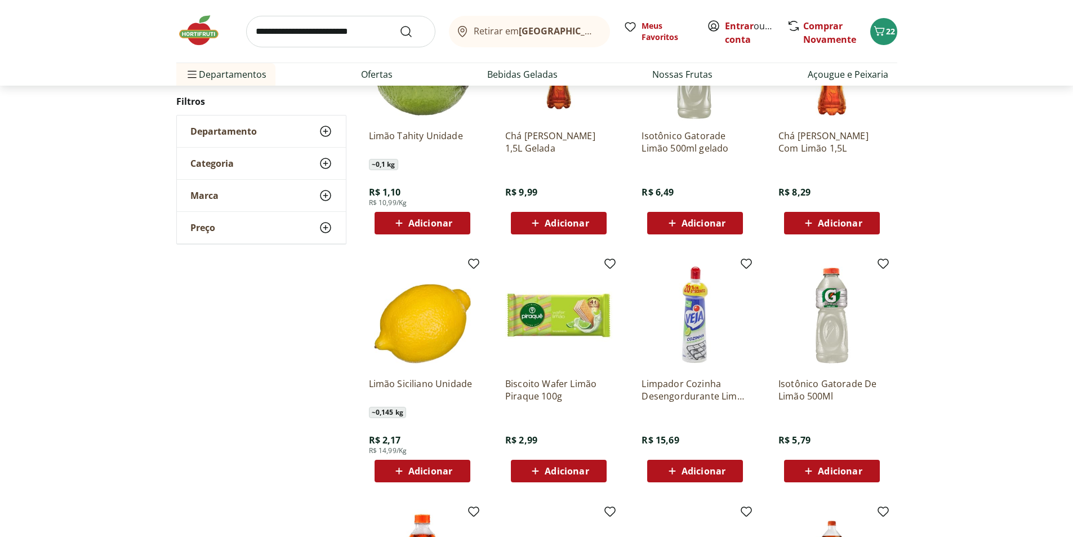
scroll to position [56, 0]
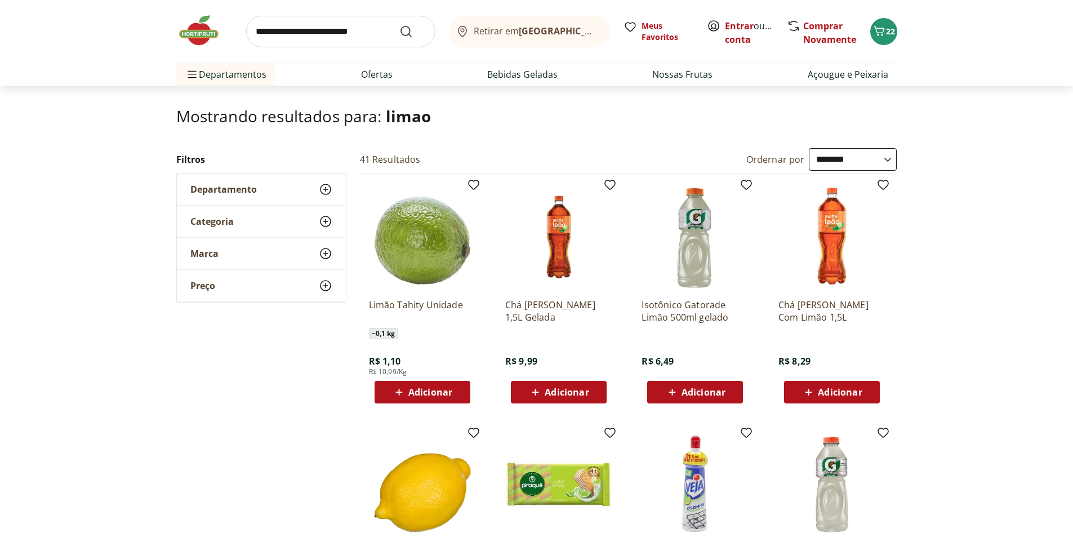
click at [434, 393] on span "Adicionar" at bounding box center [430, 392] width 44 height 9
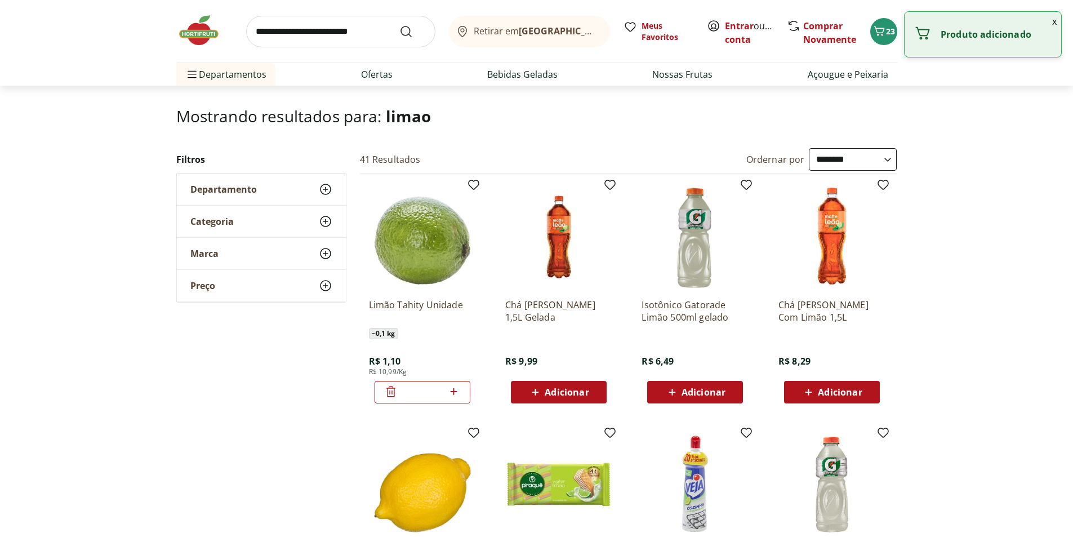
click at [453, 394] on icon at bounding box center [454, 392] width 14 height 14
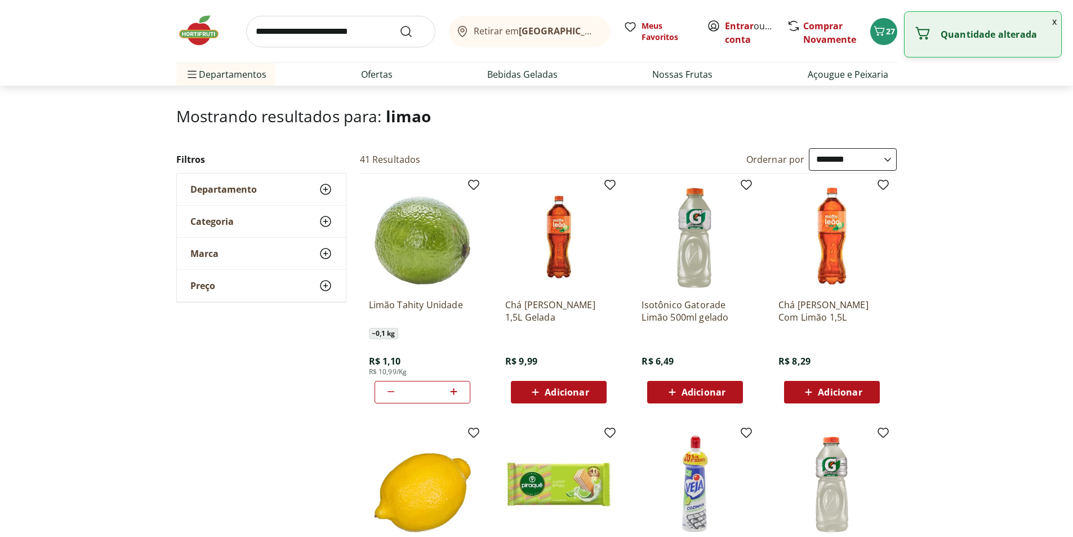
click at [453, 394] on icon at bounding box center [454, 392] width 14 height 14
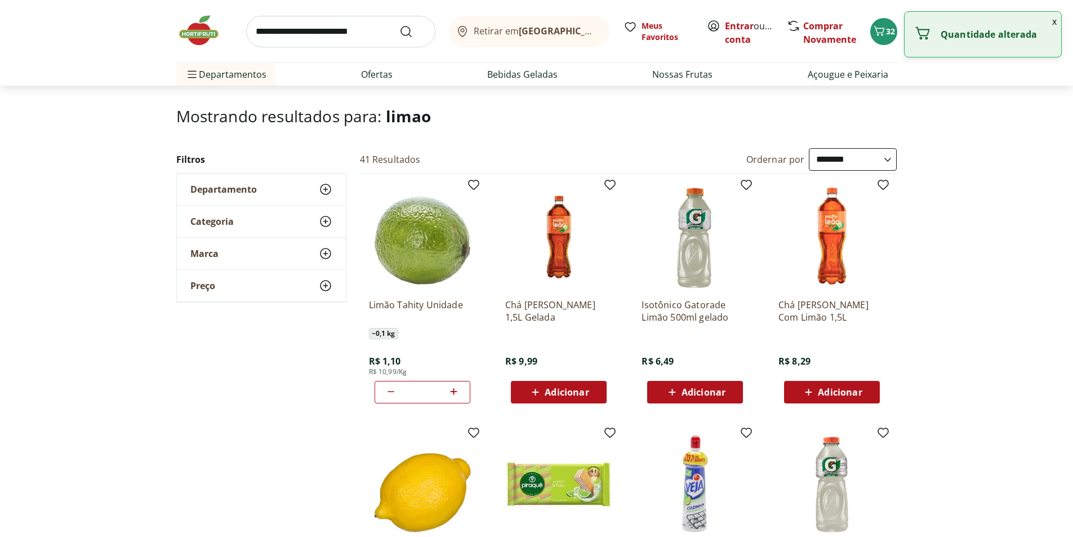
click at [453, 394] on icon at bounding box center [454, 392] width 14 height 14
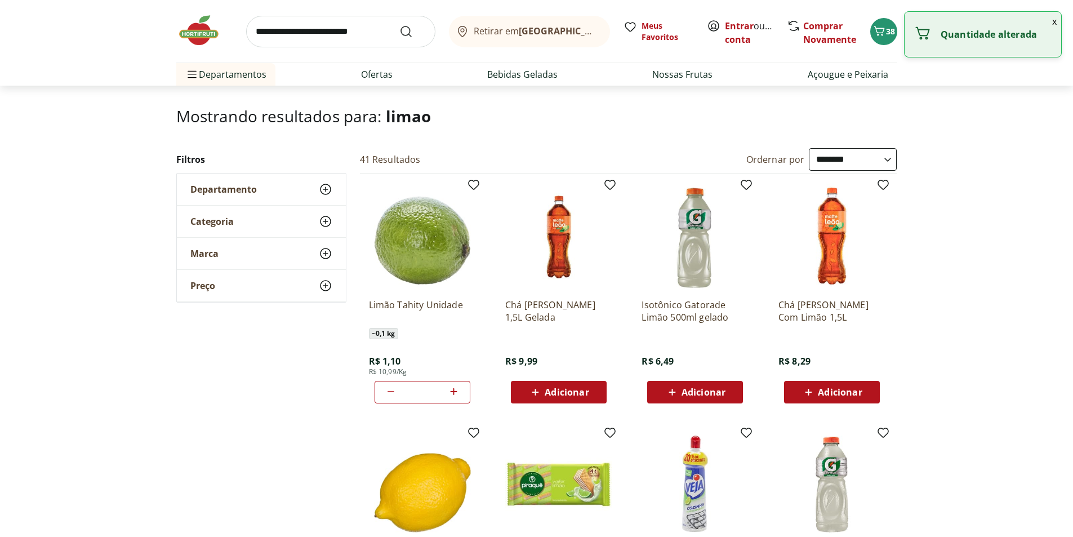
click at [453, 394] on icon at bounding box center [454, 392] width 14 height 14
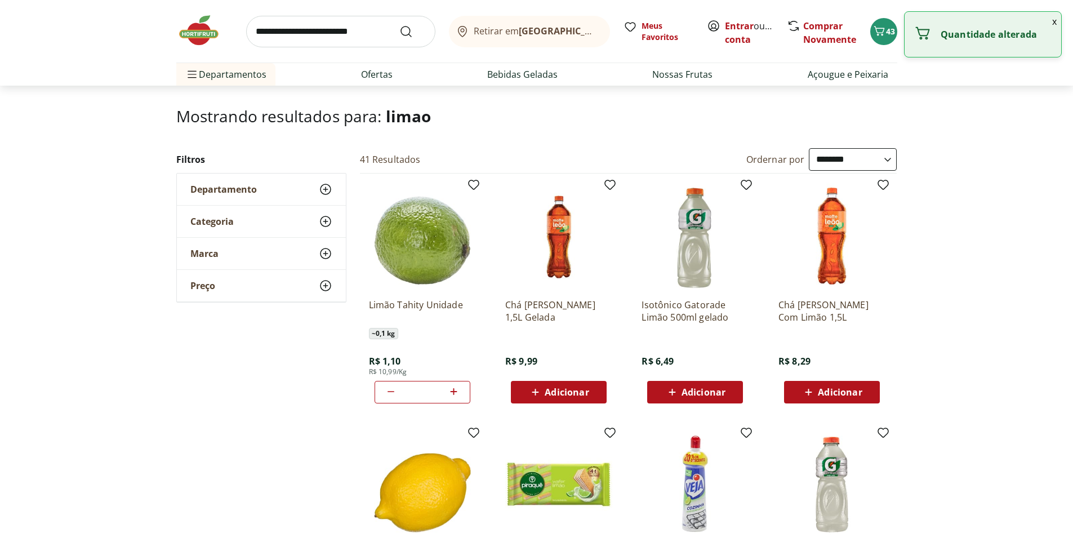
click at [453, 394] on icon at bounding box center [454, 392] width 14 height 14
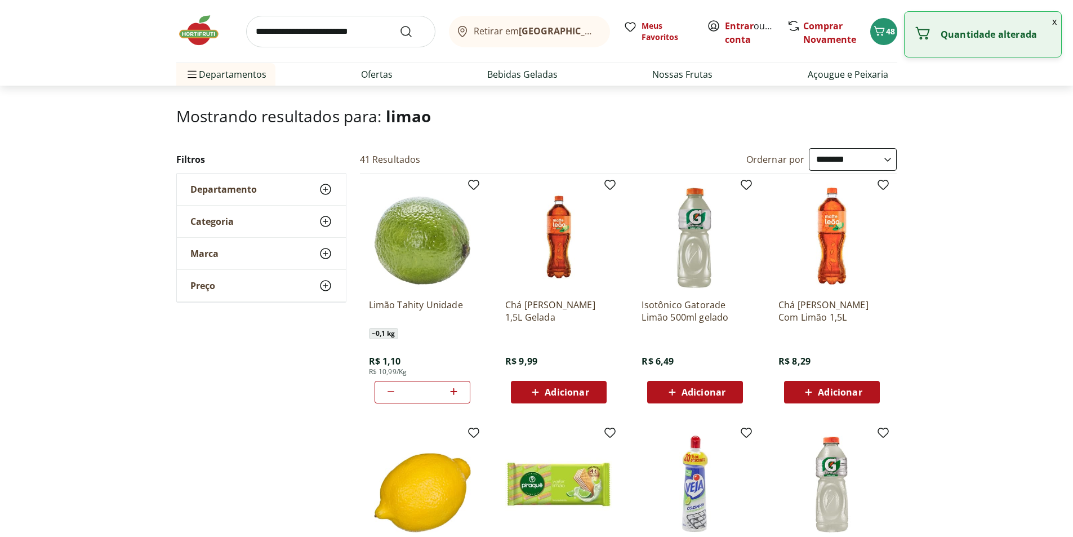
click at [453, 394] on icon at bounding box center [454, 392] width 14 height 14
type input "**"
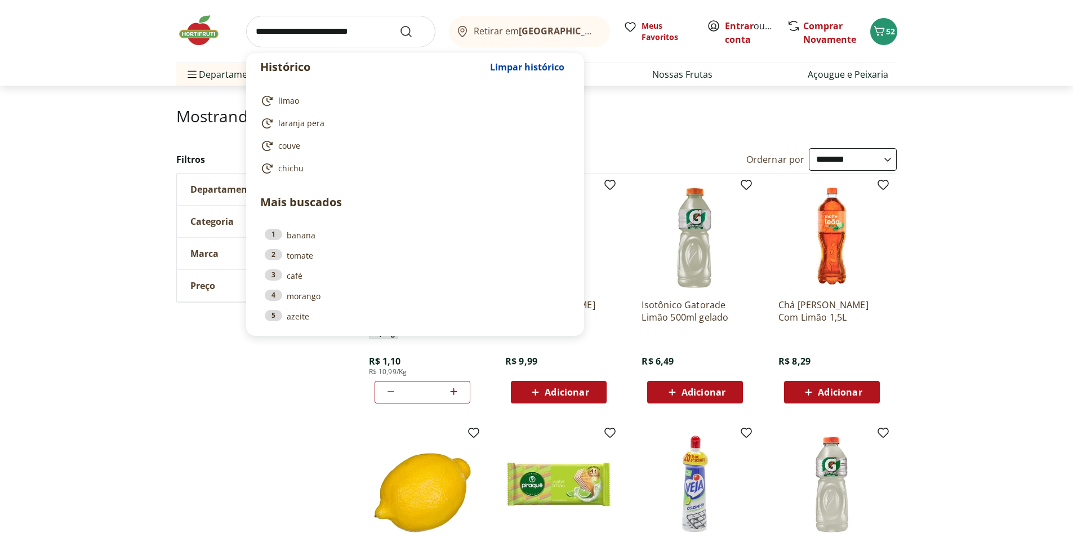
click at [346, 28] on input "search" at bounding box center [340, 32] width 189 height 32
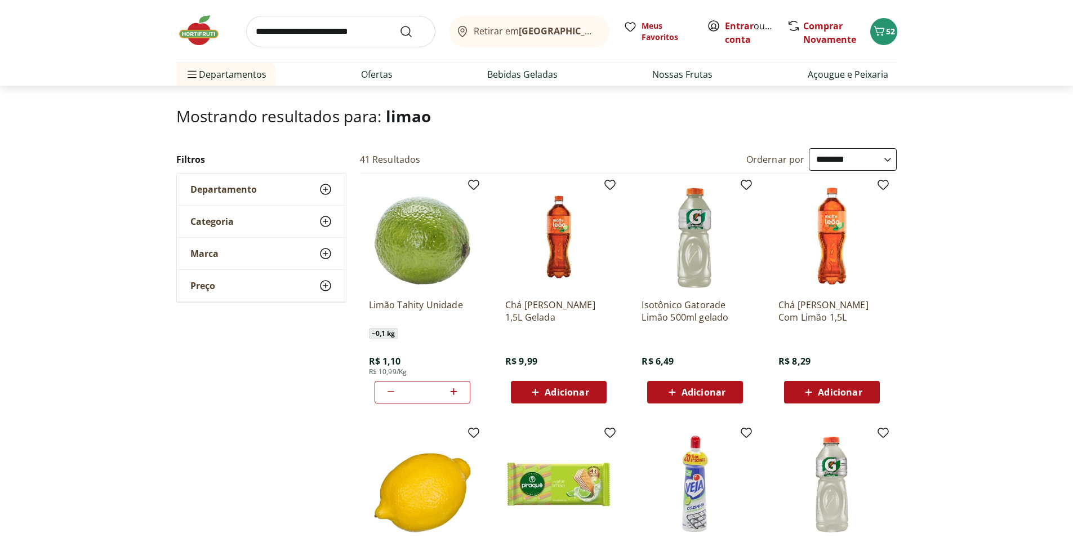
click at [303, 11] on div "Retirar em [GEOGRAPHIC_DATA]/RJ Meus Favoritos Entrar ou Criar conta Comprar No…" at bounding box center [536, 31] width 721 height 63
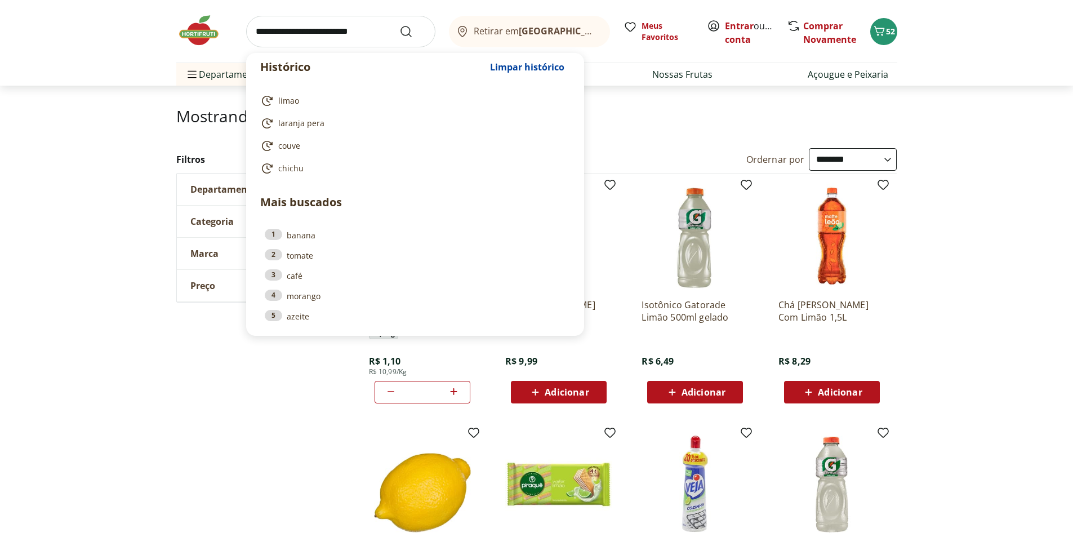
click at [309, 30] on input "search" at bounding box center [340, 32] width 189 height 32
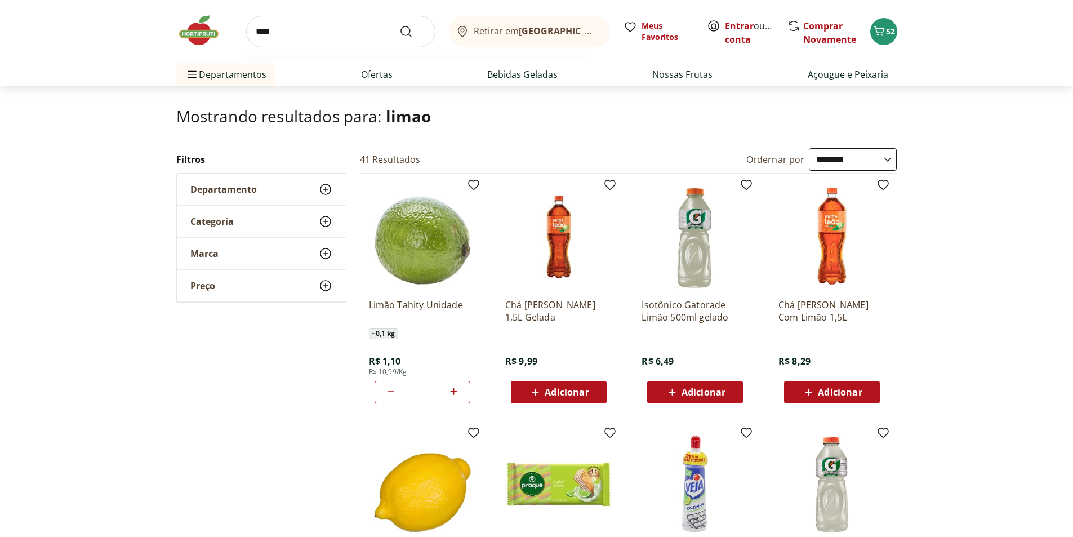
type input "****"
click at [399, 25] on button "Submit Search" at bounding box center [412, 32] width 27 height 14
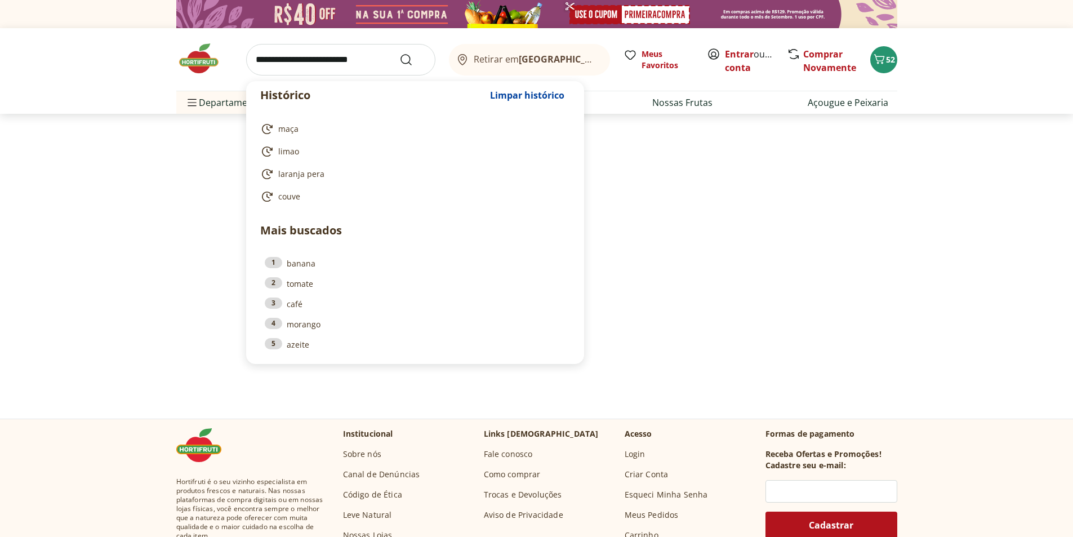
click at [300, 68] on input "search" at bounding box center [340, 60] width 189 height 32
click at [881, 62] on icon "Carrinho" at bounding box center [880, 59] width 14 height 14
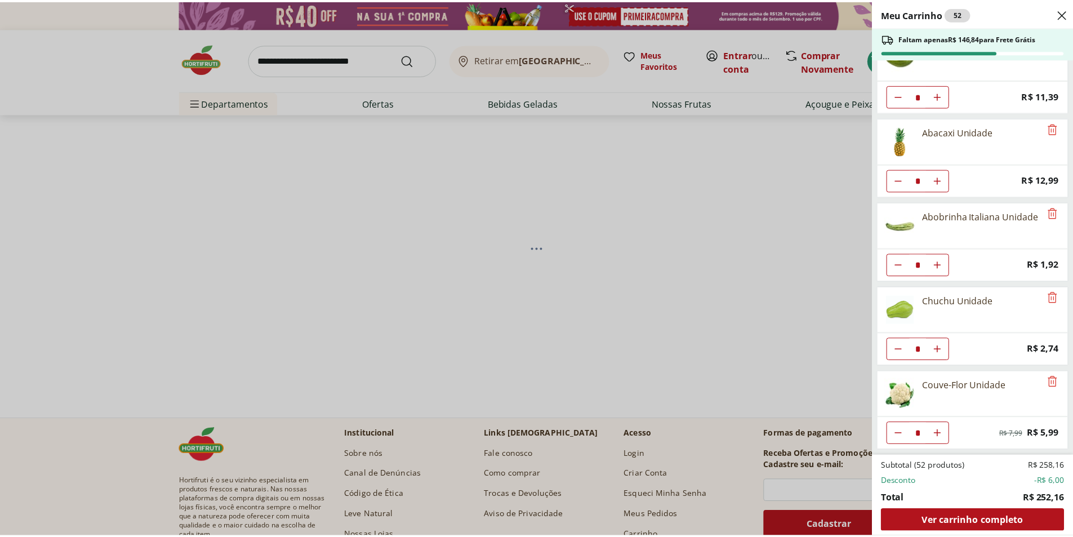
scroll to position [30, 0]
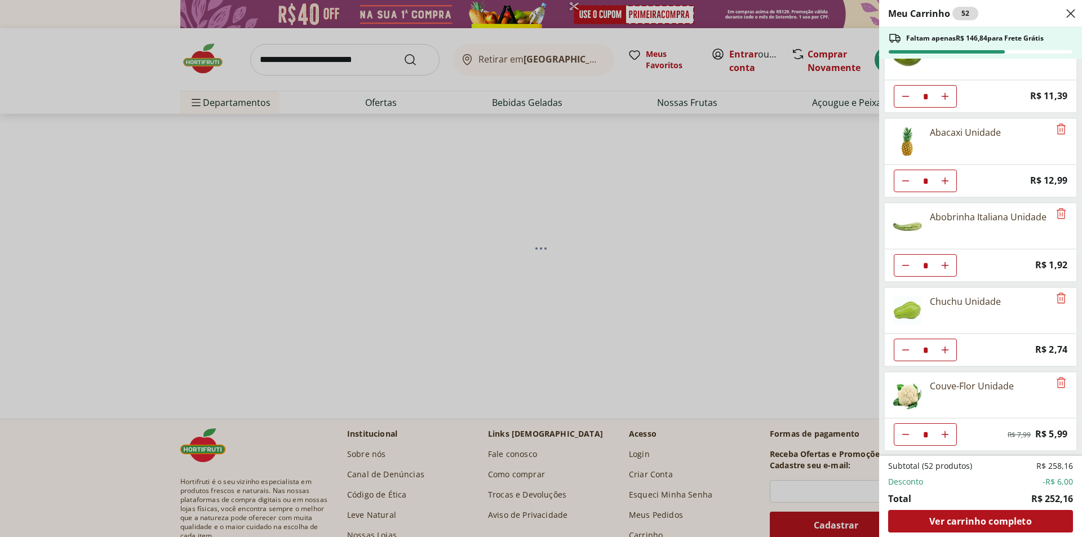
click at [326, 63] on div "Meu Carrinho 52 Faltam apenas R$ 146,84 para Frete Grátis Abacate Unidade * Pri…" at bounding box center [541, 268] width 1082 height 537
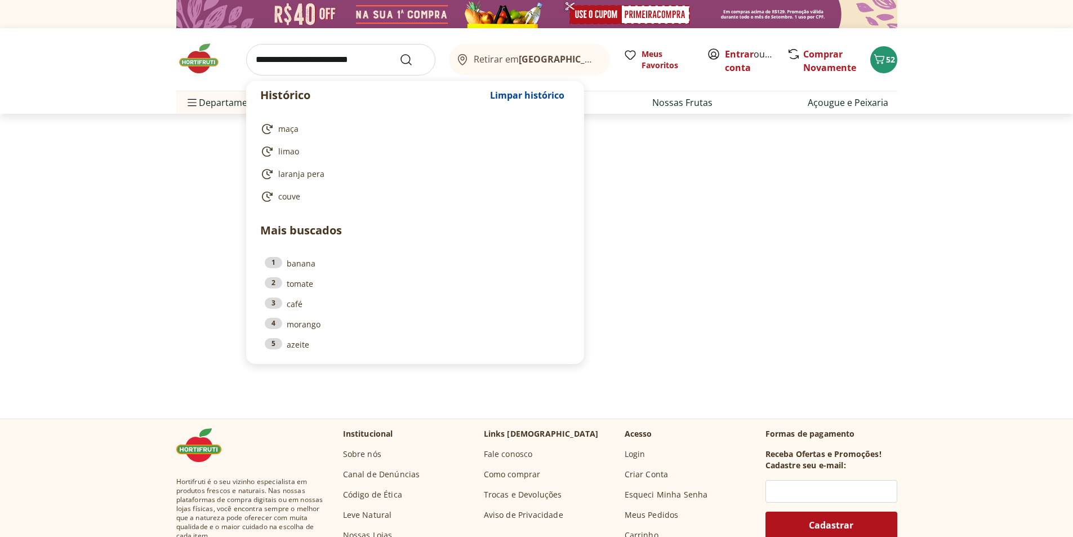
click at [295, 62] on input "search" at bounding box center [340, 60] width 189 height 32
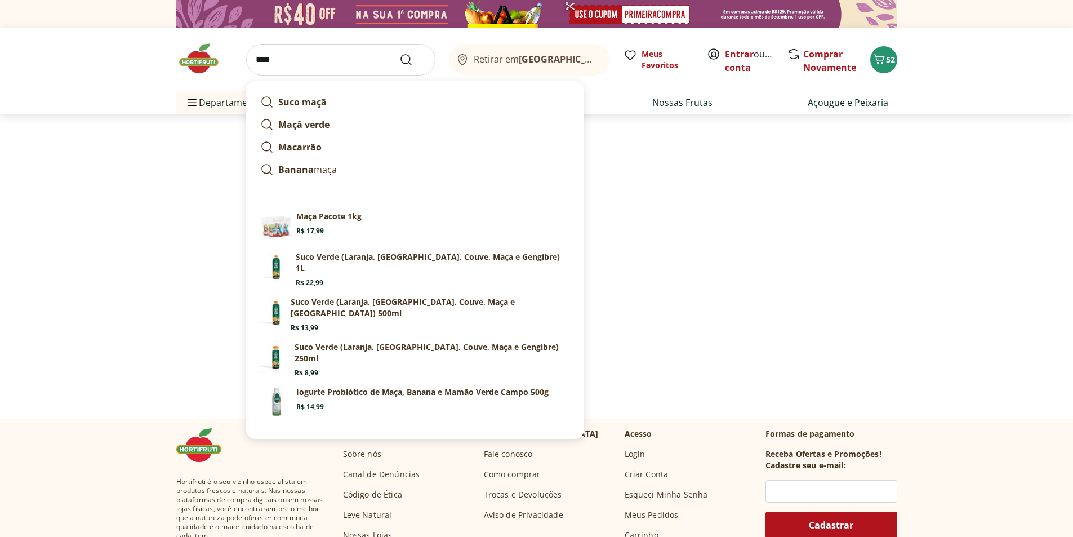
type input "****"
click at [399, 53] on button "Submit Search" at bounding box center [412, 60] width 27 height 14
